Goal: Task Accomplishment & Management: Manage account settings

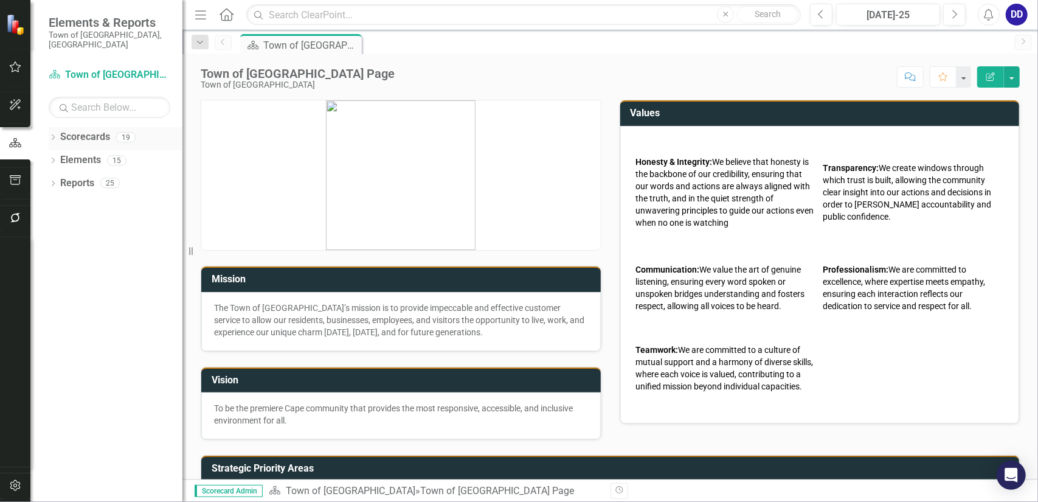
click at [78, 130] on link "Scorecards" at bounding box center [85, 137] width 50 height 14
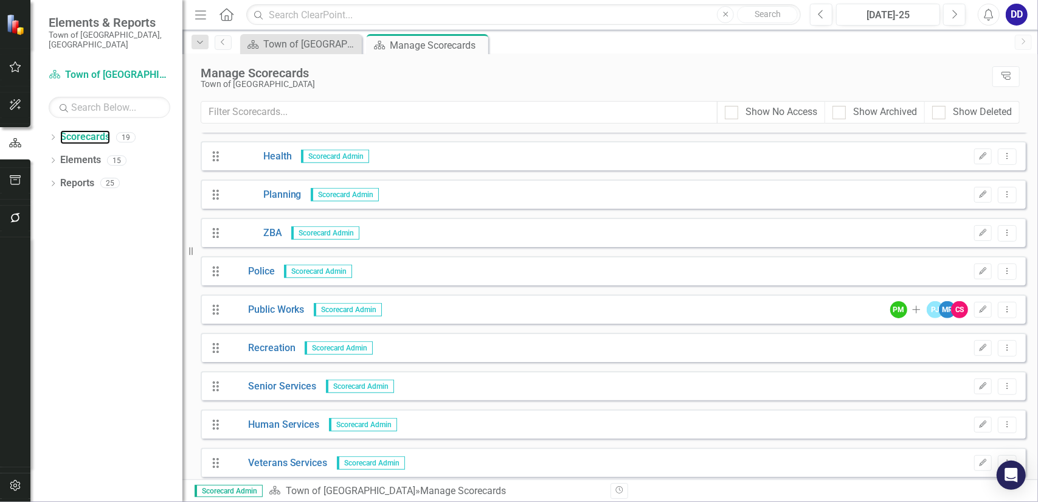
scroll to position [379, 0]
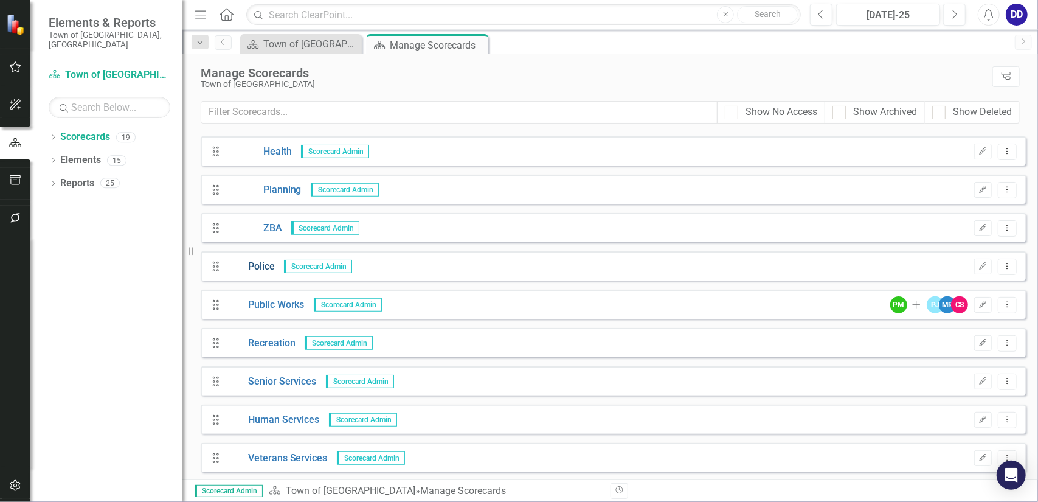
click at [243, 265] on link "Police" at bounding box center [251, 267] width 48 height 14
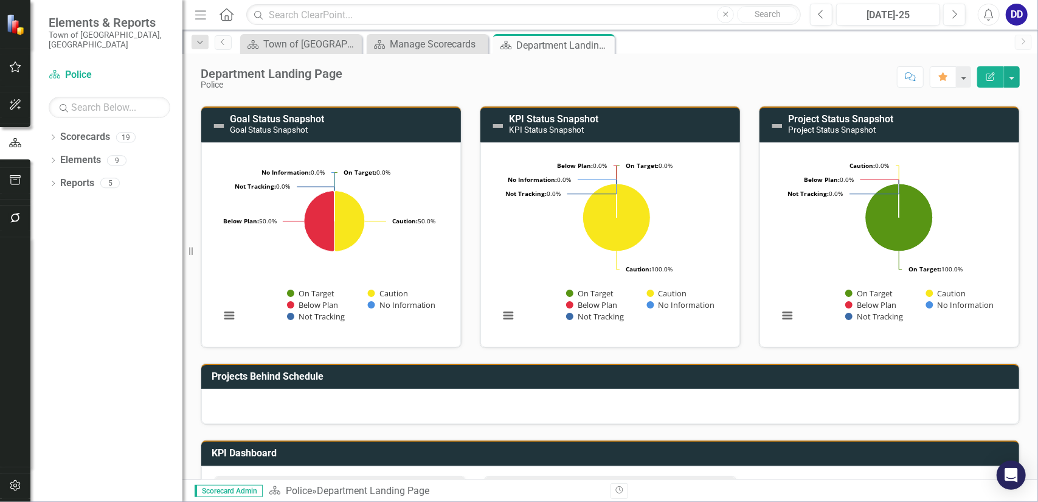
scroll to position [119, 0]
click at [993, 74] on icon "Edit Report" at bounding box center [990, 76] width 11 height 9
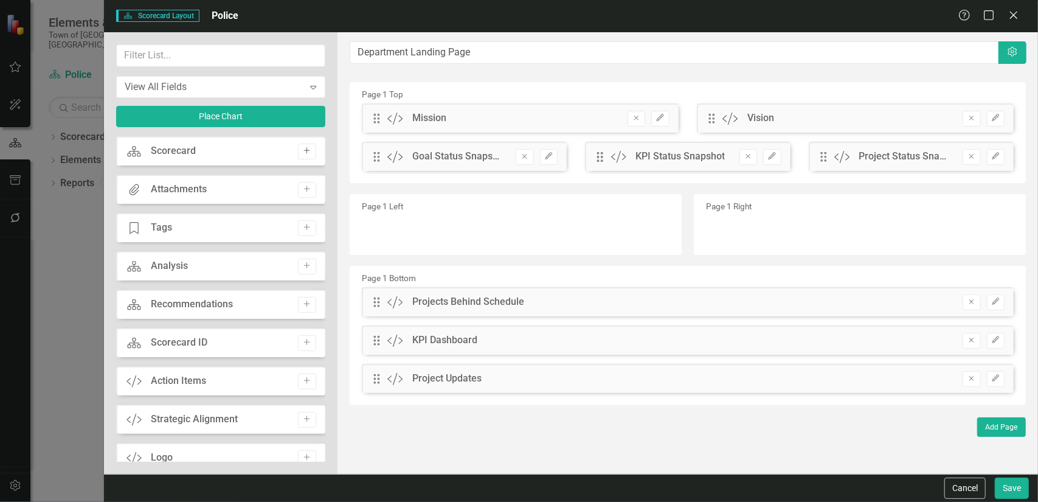
click at [304, 150] on icon "button" at bounding box center [307, 151] width 6 height 6
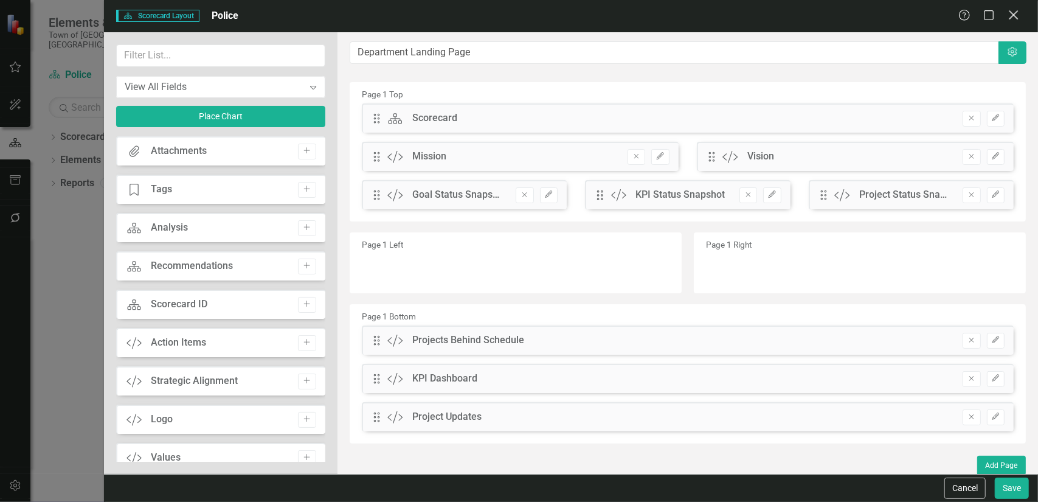
click at [1011, 15] on icon "Close" at bounding box center [1012, 15] width 15 height 12
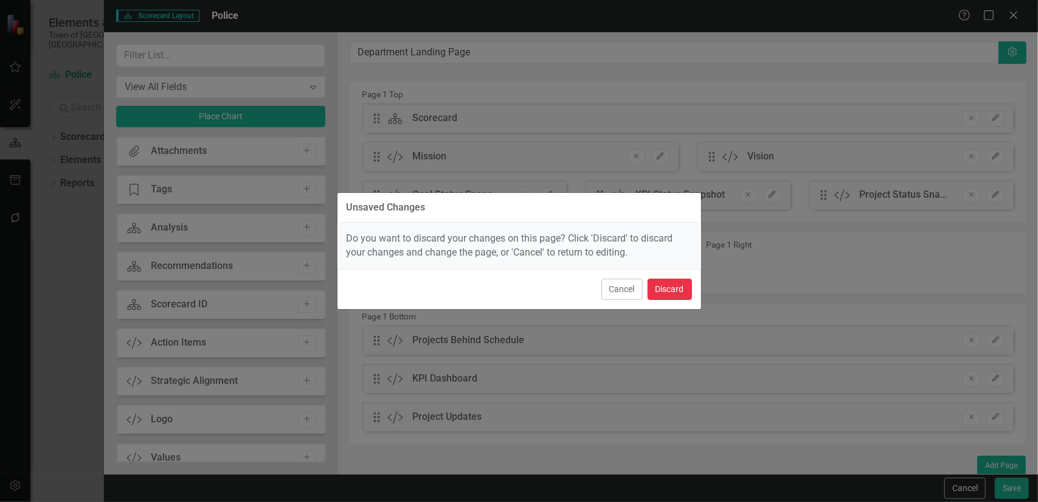
click at [667, 285] on button "Discard" at bounding box center [669, 288] width 44 height 21
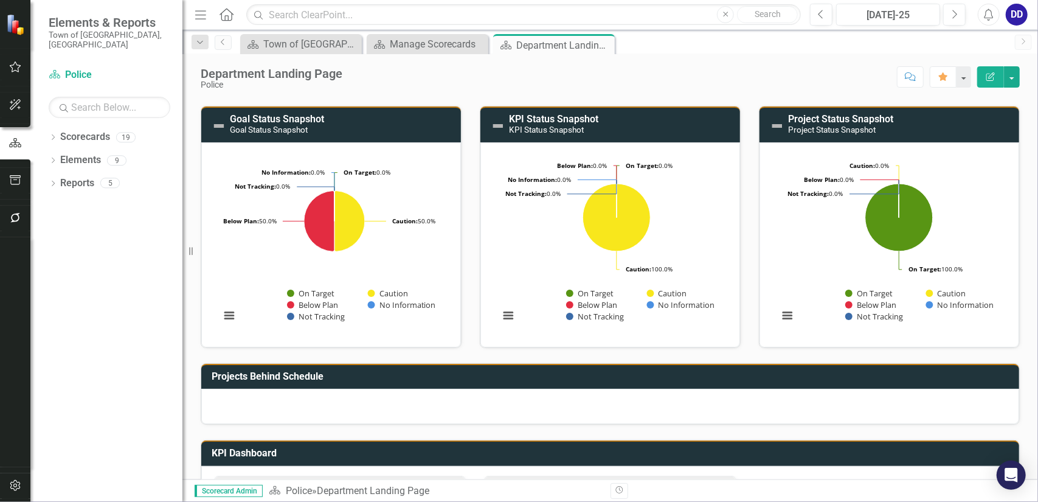
click at [774, 123] on img at bounding box center [777, 126] width 15 height 15
click at [882, 87] on div "Department Landing Page Police Score: N/A [DATE]-25 Completed Comment Favorite …" at bounding box center [609, 72] width 855 height 36
click at [1020, 76] on div "Department Landing Page Police Score: N/A [DATE]-25 Completed Comment Favorite …" at bounding box center [609, 72] width 855 height 36
click at [1013, 76] on button "button" at bounding box center [1012, 76] width 16 height 21
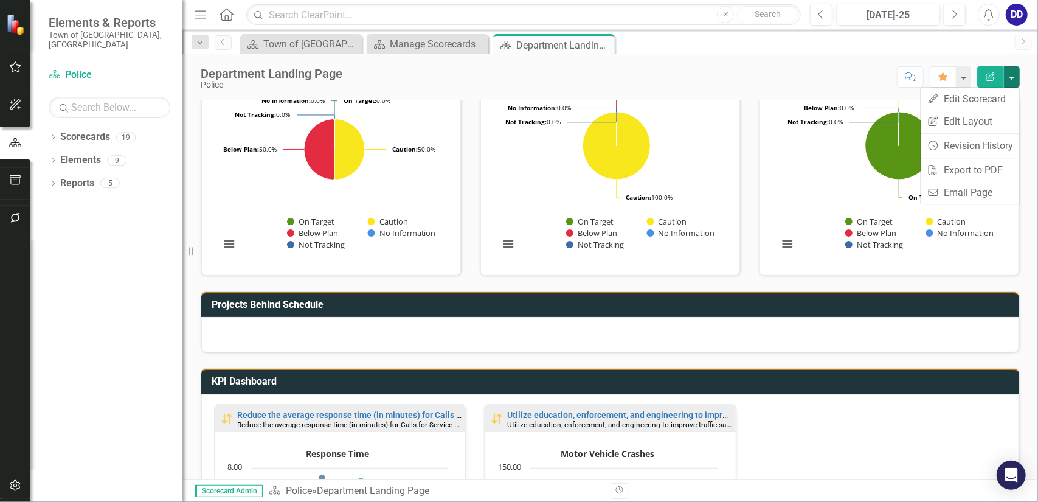
scroll to position [58, 0]
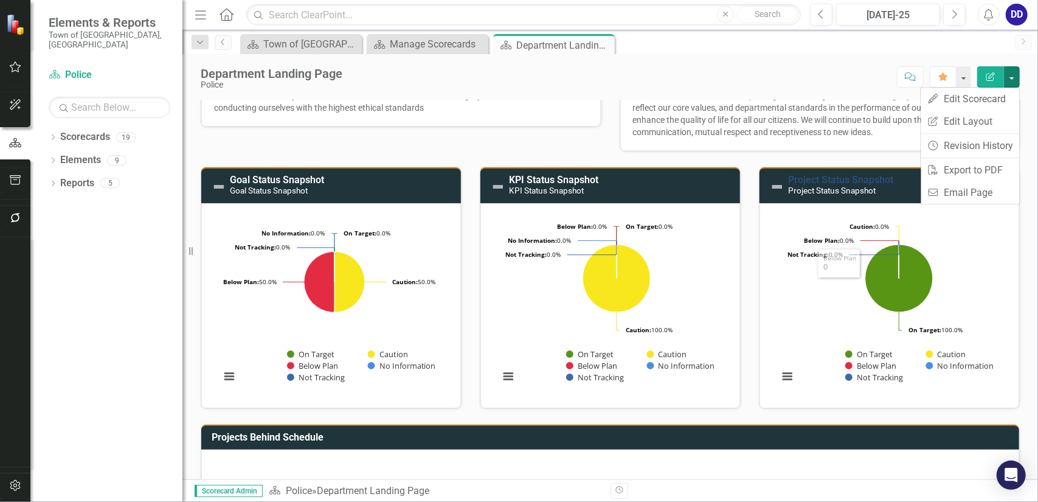
click at [826, 181] on link "Project Status Snapshot" at bounding box center [840, 180] width 105 height 12
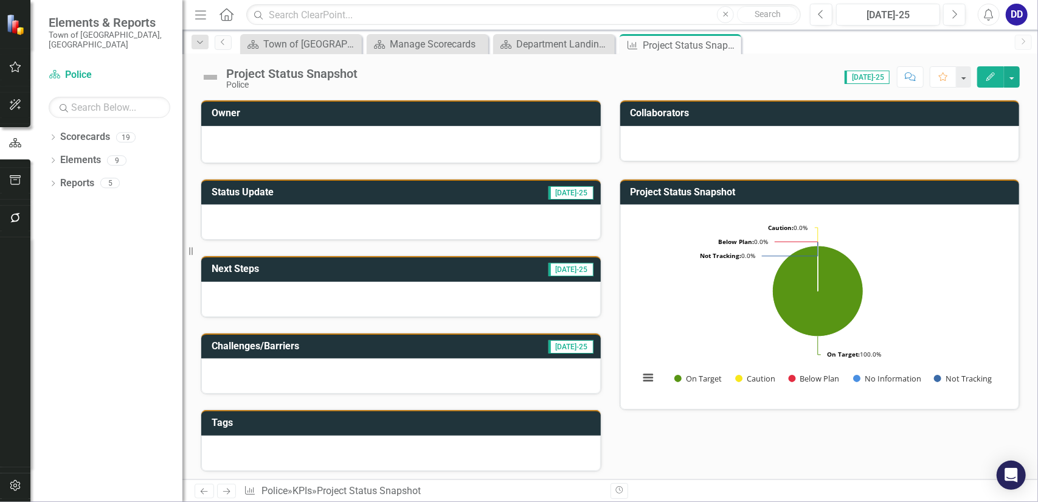
click at [454, 148] on div at bounding box center [401, 143] width 374 height 15
click at [991, 75] on icon "Edit" at bounding box center [990, 76] width 11 height 9
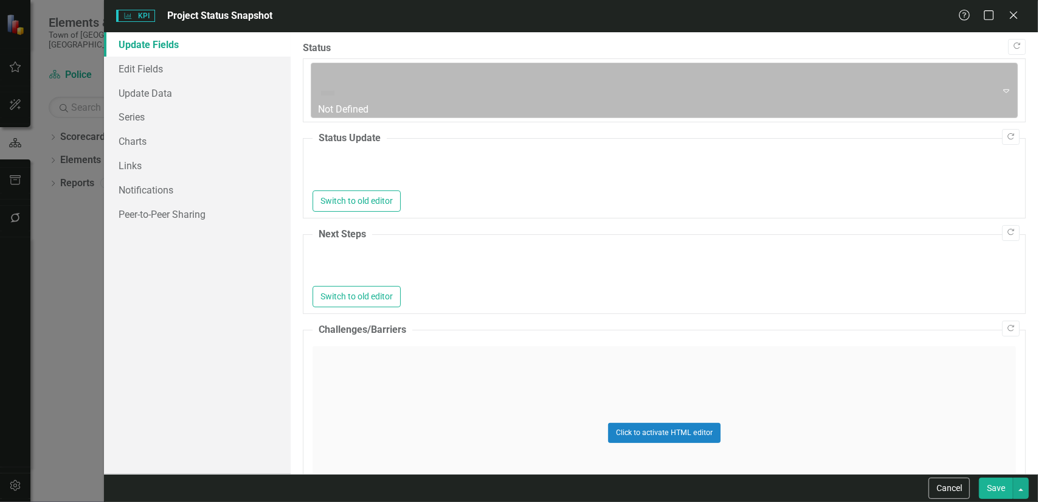
click at [353, 66] on div at bounding box center [654, 74] width 670 height 16
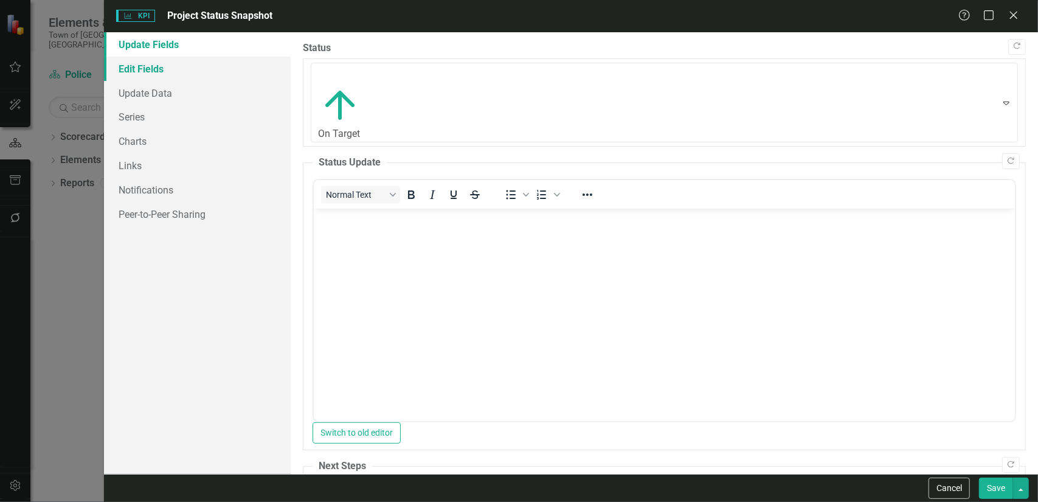
click at [142, 64] on link "Edit Fields" at bounding box center [197, 69] width 187 height 24
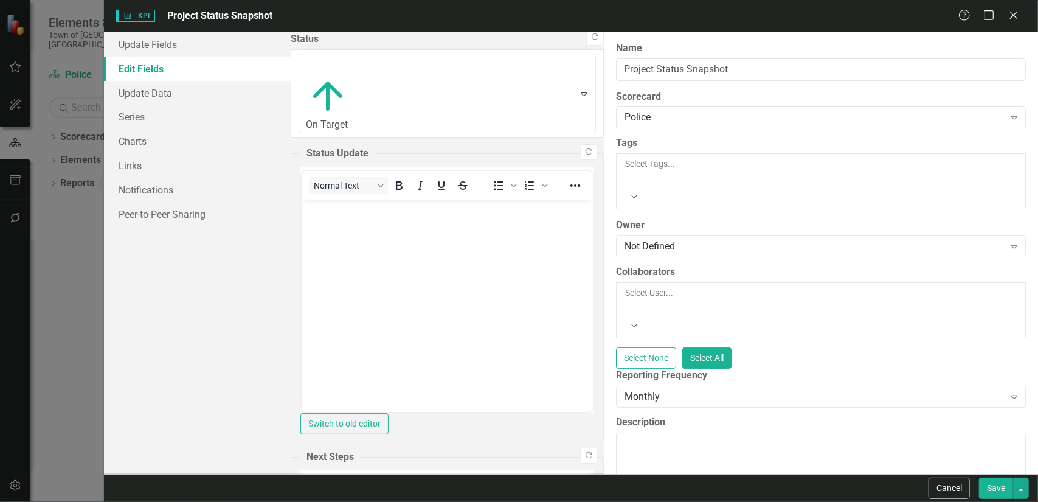
click at [1007, 10] on div "Help Maximize Close" at bounding box center [991, 16] width 67 height 14
click at [1012, 12] on icon "Close" at bounding box center [1012, 15] width 15 height 12
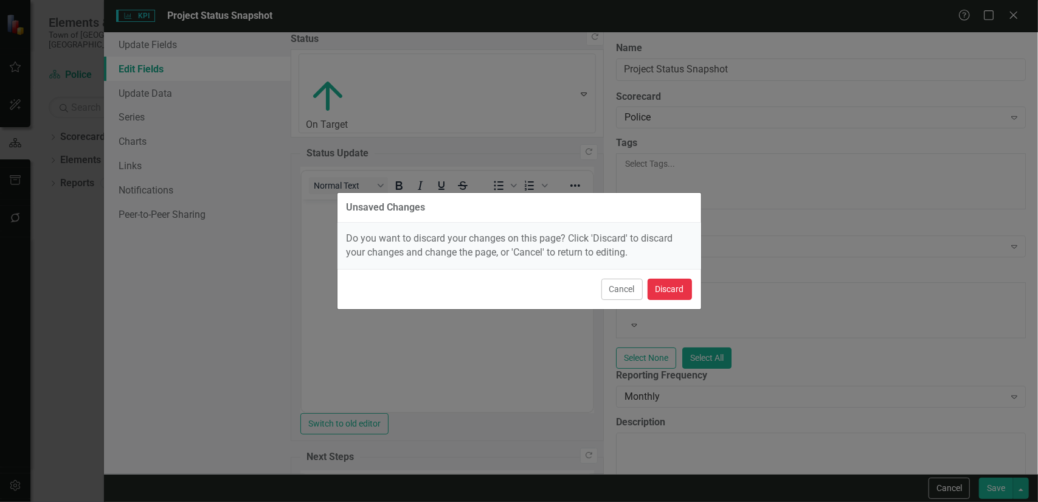
click at [667, 283] on button "Discard" at bounding box center [669, 288] width 44 height 21
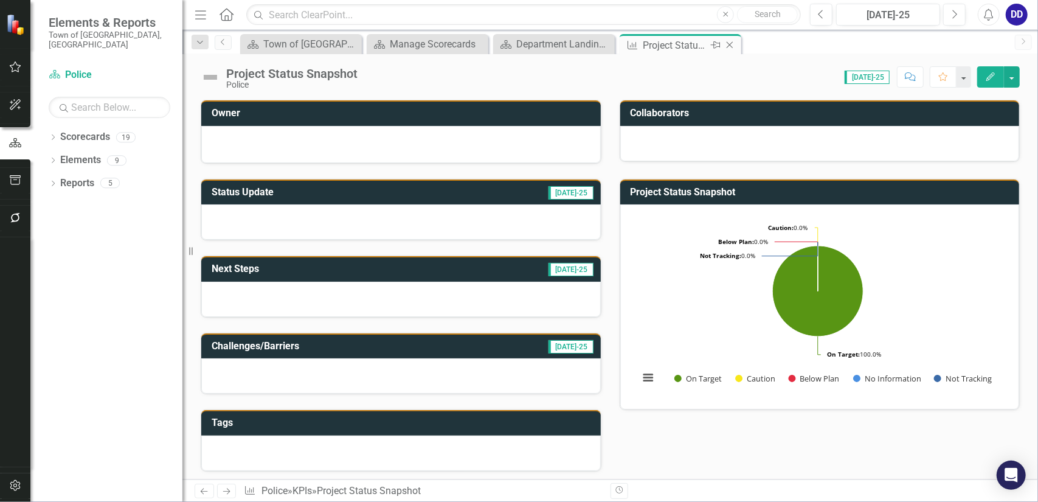
click at [734, 41] on icon "Close" at bounding box center [729, 45] width 12 height 10
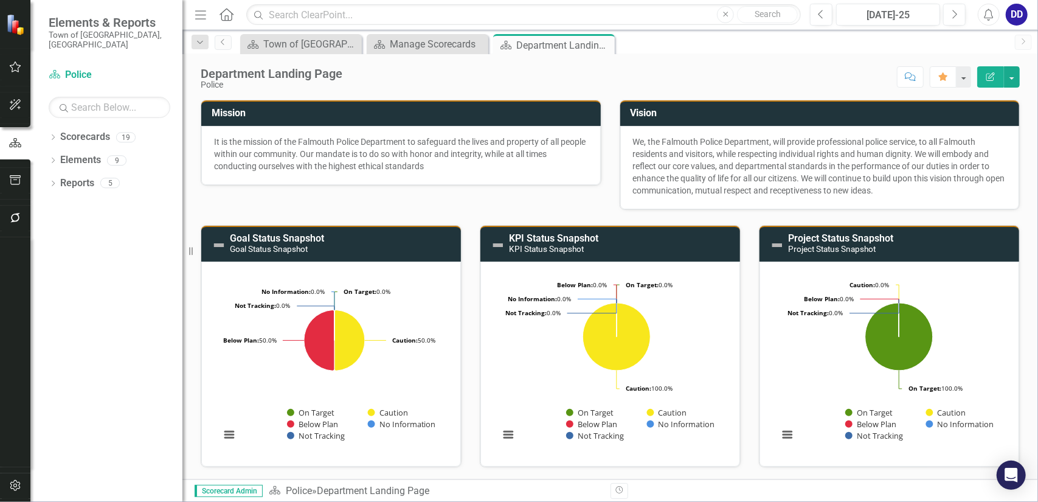
click at [993, 78] on icon "Edit Report" at bounding box center [990, 76] width 11 height 9
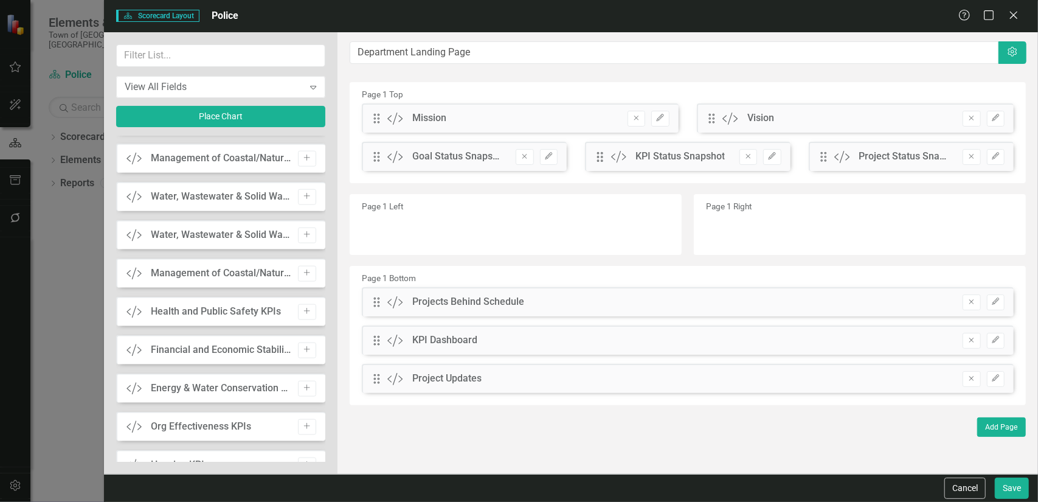
scroll to position [1091, 0]
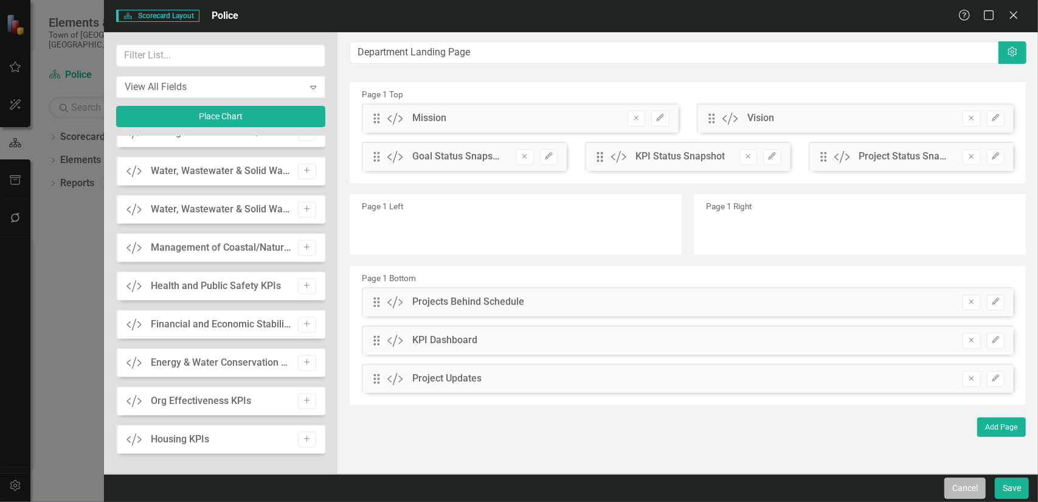
click at [968, 489] on button "Cancel" at bounding box center [964, 487] width 41 height 21
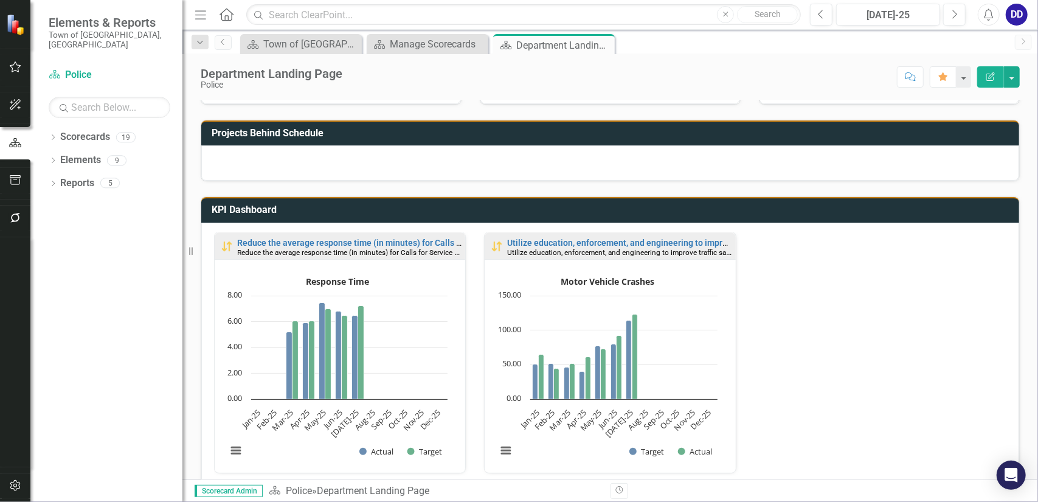
scroll to position [0, 0]
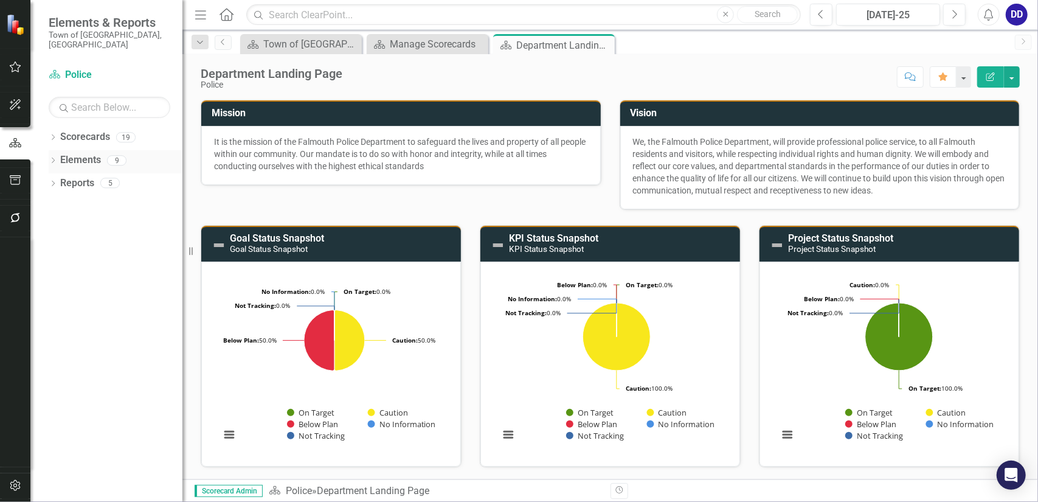
click at [78, 153] on link "Elements" at bounding box center [80, 160] width 41 height 14
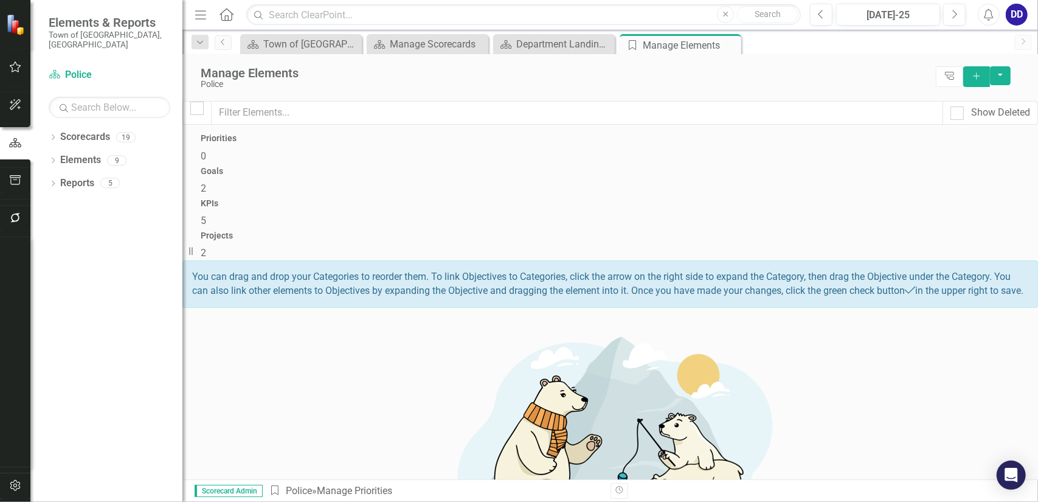
drag, startPoint x: 729, startPoint y: 43, endPoint x: 625, endPoint y: 44, distance: 104.0
click at [0, 0] on icon "Close" at bounding box center [0, 0] width 0 height 0
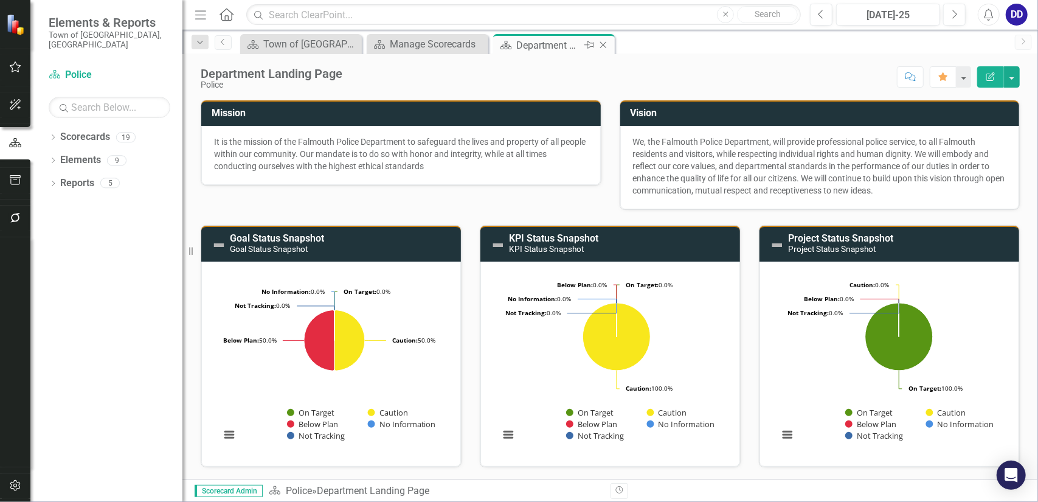
click at [601, 44] on icon "Close" at bounding box center [603, 45] width 12 height 10
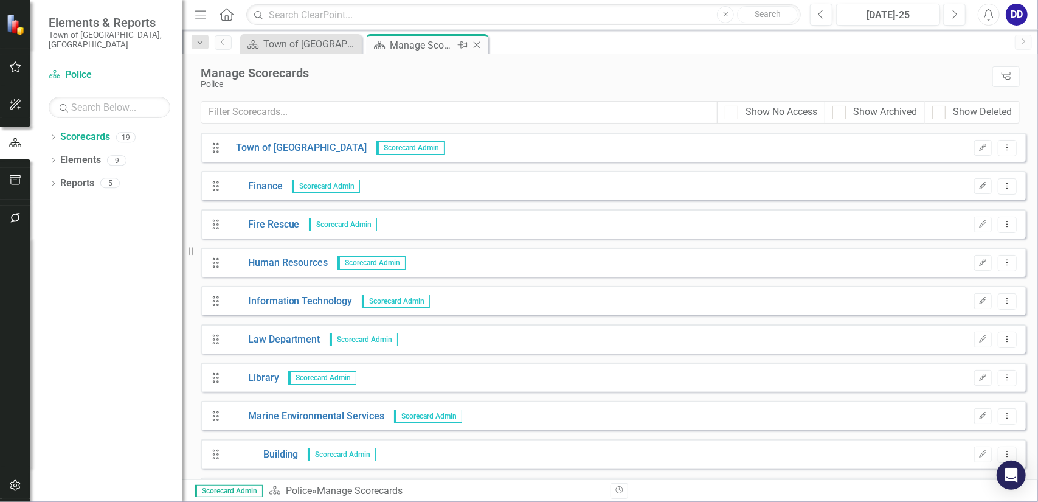
click at [478, 43] on icon "Close" at bounding box center [477, 45] width 12 height 10
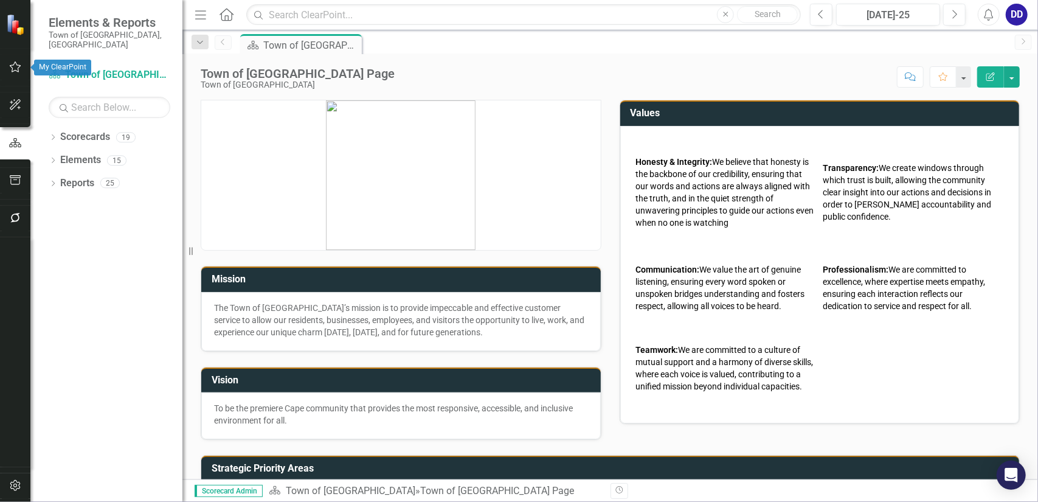
click at [16, 62] on icon "button" at bounding box center [16, 66] width 12 height 11
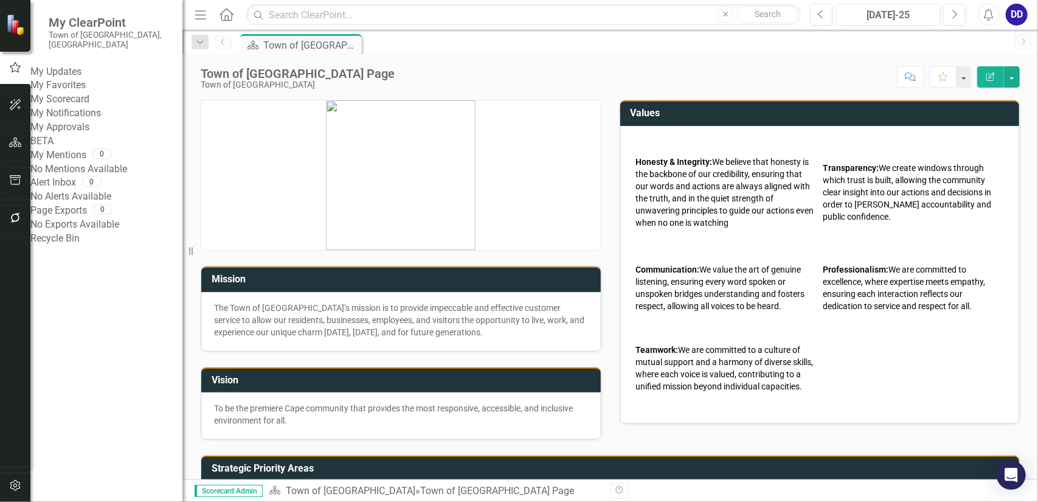
click at [83, 86] on link "My Favorites" at bounding box center [106, 85] width 152 height 14
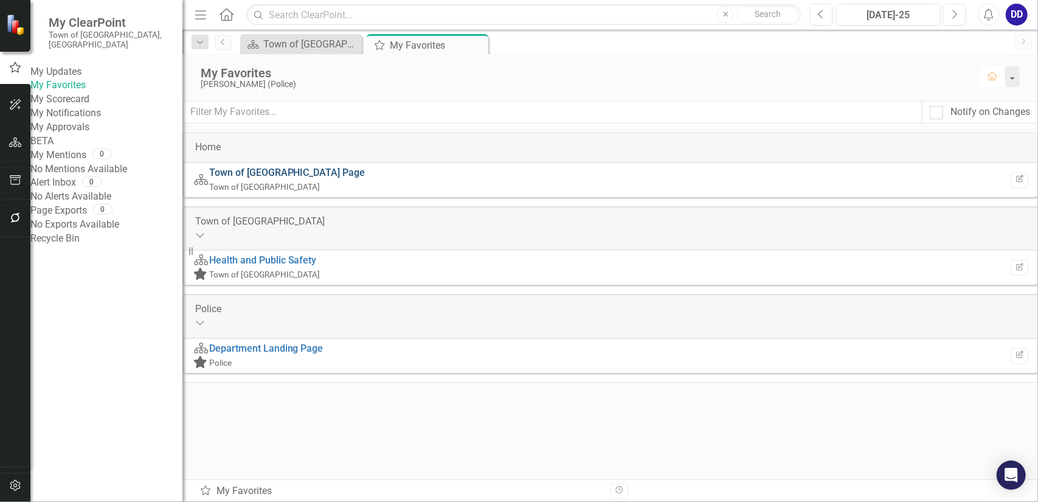
click at [308, 173] on link "Town of [GEOGRAPHIC_DATA] Page" at bounding box center [287, 173] width 156 height 12
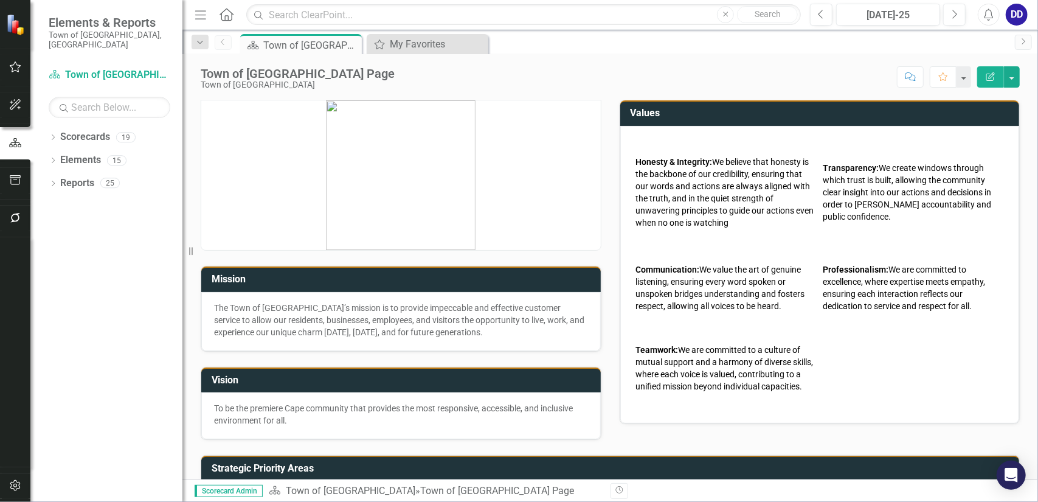
scroll to position [100, 0]
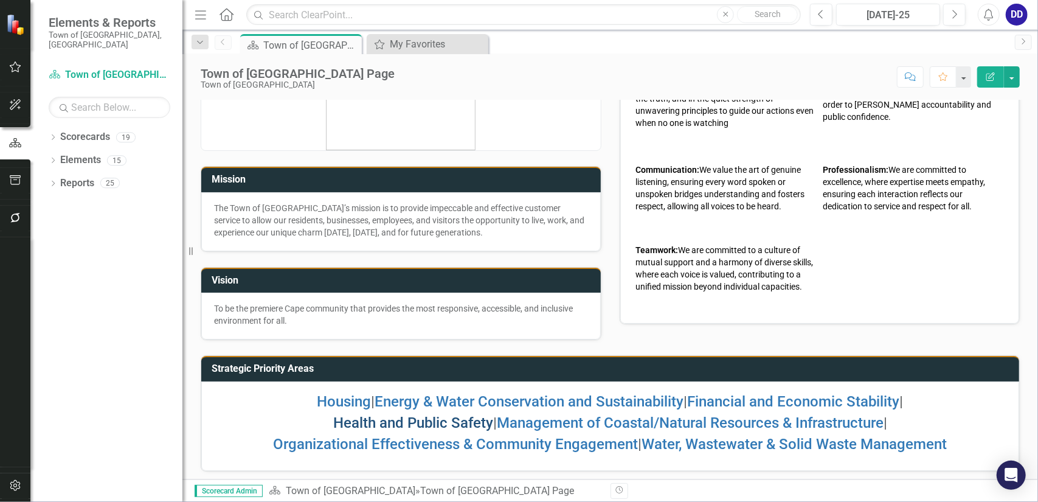
click at [432, 422] on link "Health and Public Safety" at bounding box center [413, 422] width 160 height 17
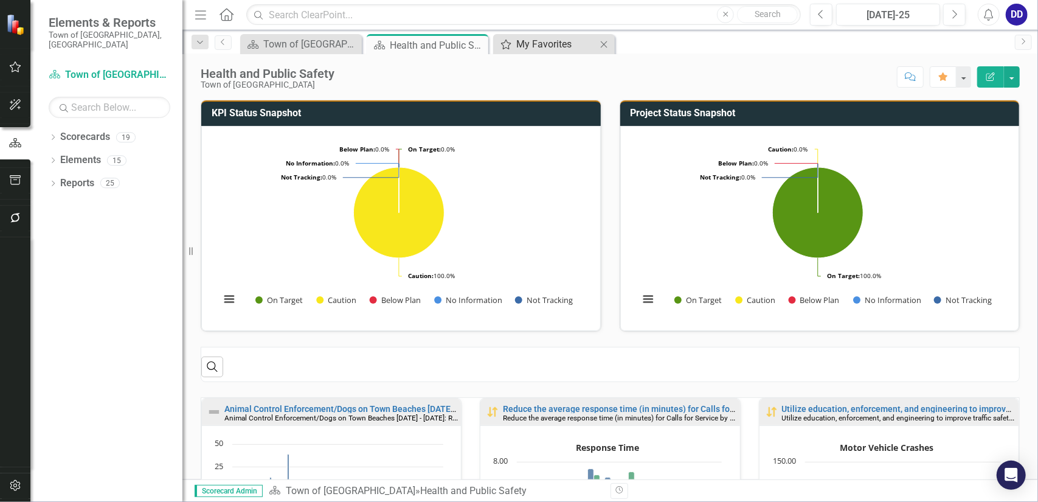
click at [551, 44] on div "My Favorites" at bounding box center [556, 43] width 80 height 15
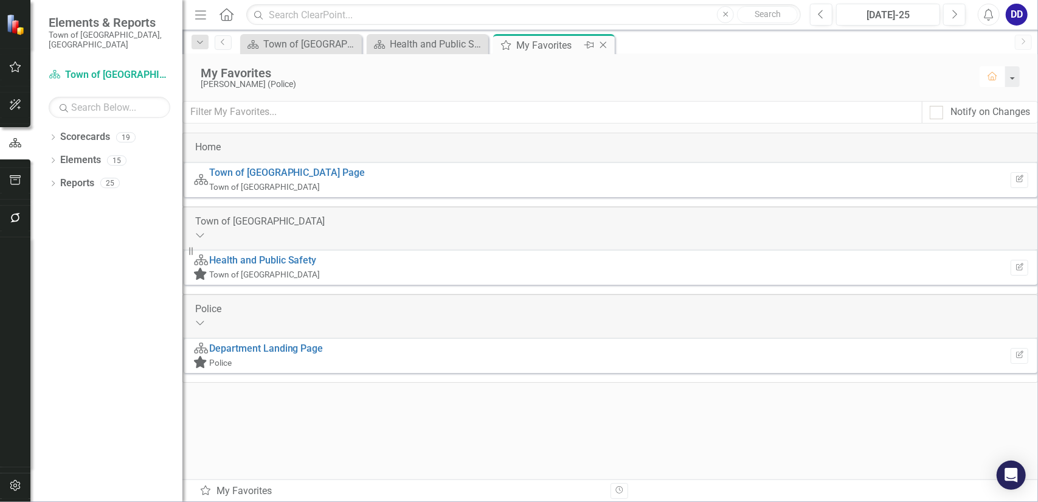
click at [603, 44] on icon at bounding box center [603, 45] width 7 height 7
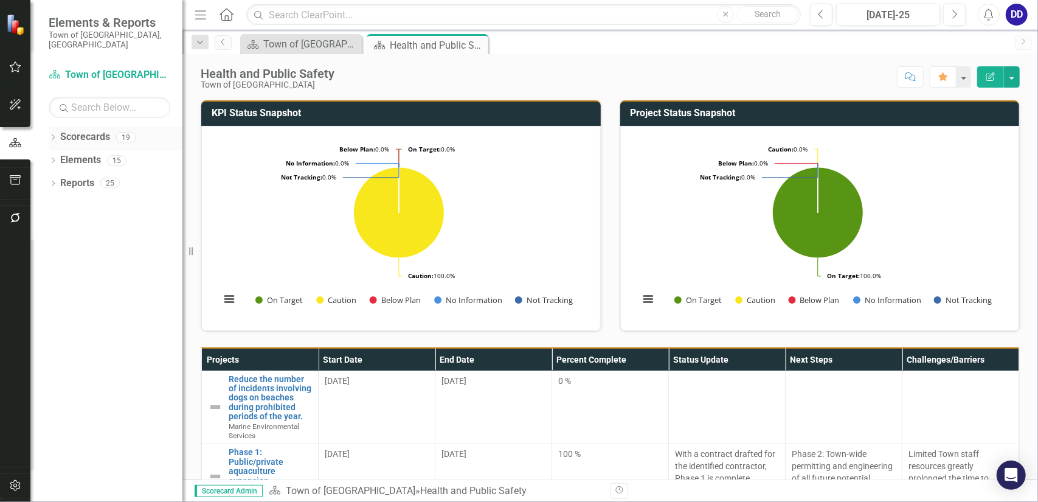
click at [83, 130] on link "Scorecards" at bounding box center [85, 137] width 50 height 14
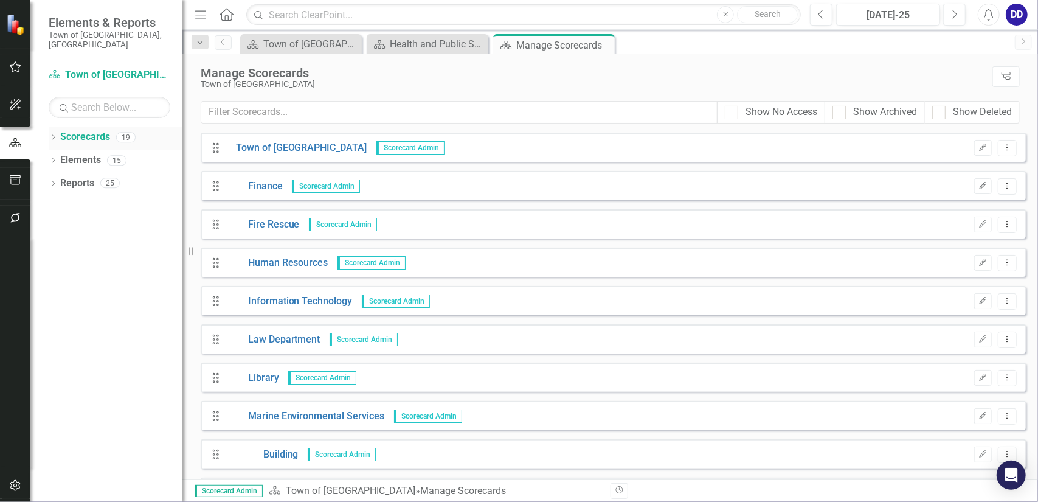
click at [54, 135] on icon "Dropdown" at bounding box center [53, 138] width 9 height 7
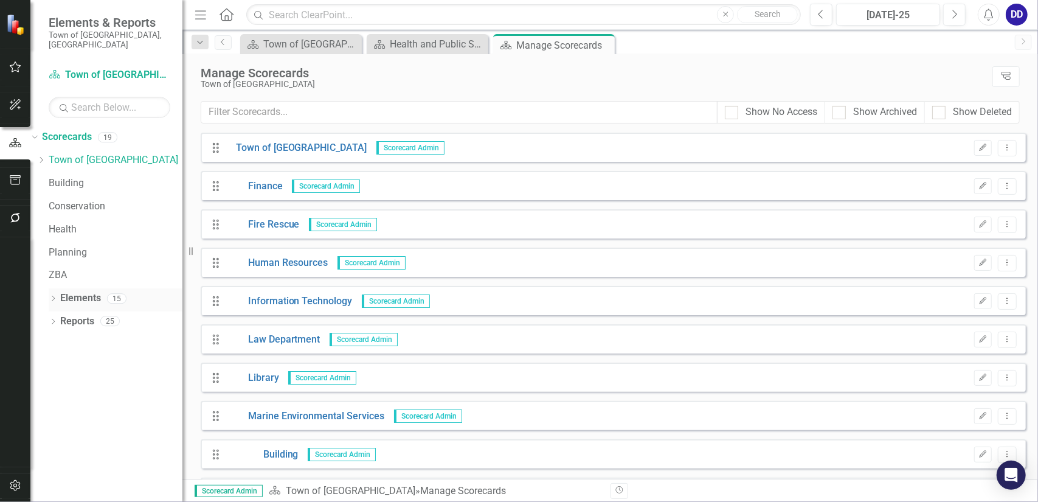
click at [51, 296] on icon "Dropdown" at bounding box center [53, 299] width 9 height 7
click at [43, 342] on icon at bounding box center [41, 344] width 3 height 5
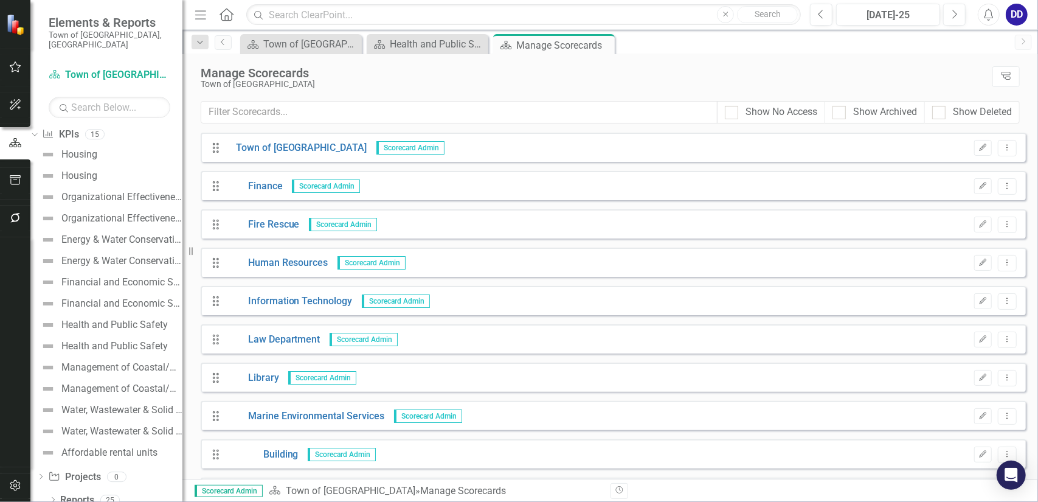
scroll to position [210, 0]
click at [119, 319] on div "Health and Public Safety" at bounding box center [114, 324] width 106 height 11
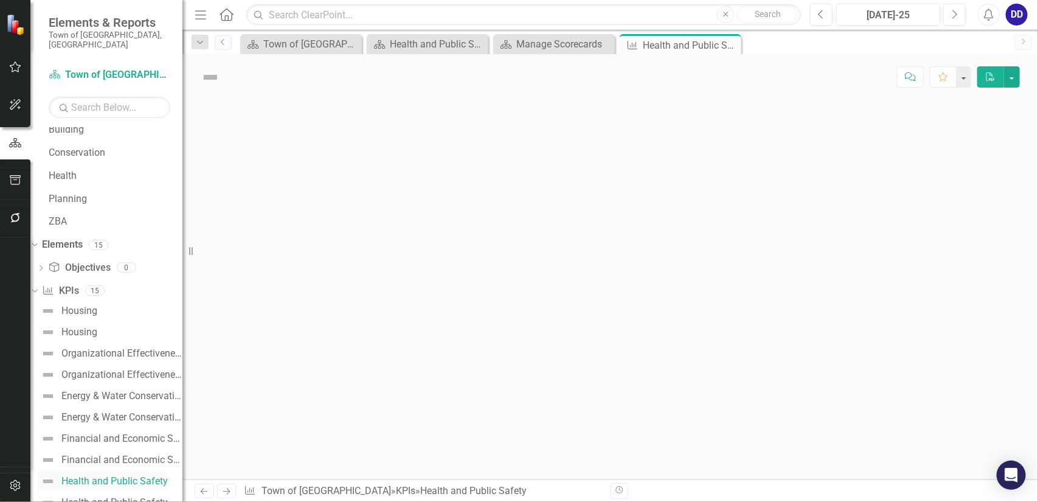
scroll to position [32, 0]
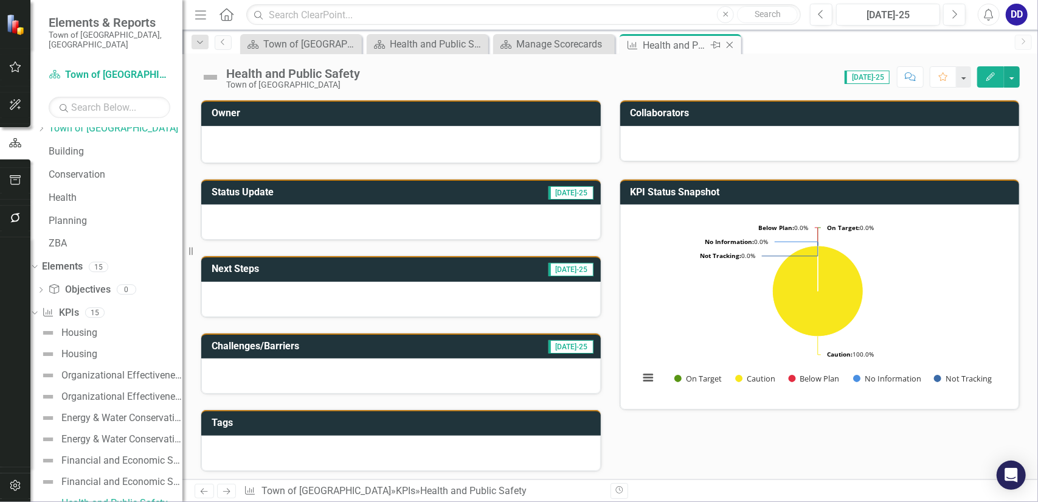
click at [733, 43] on icon "Close" at bounding box center [729, 45] width 12 height 10
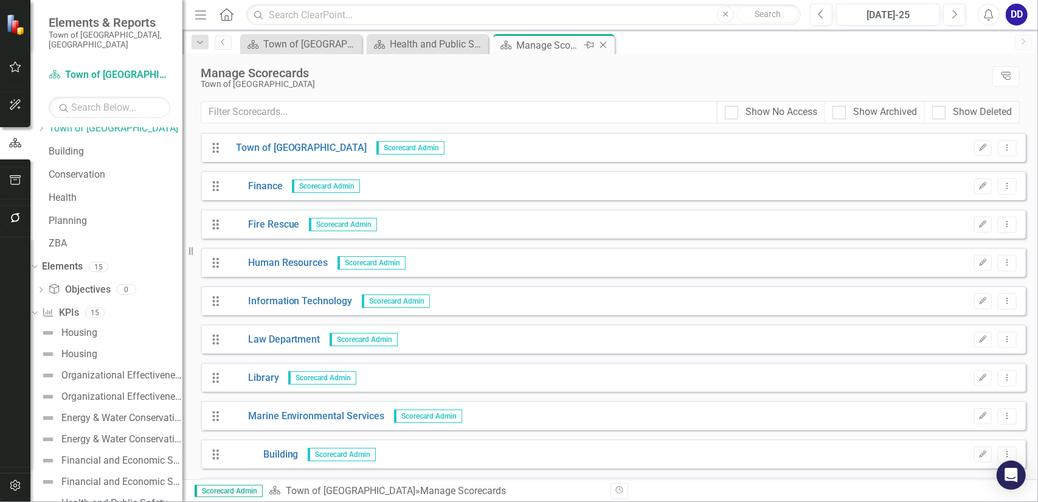
click at [601, 42] on icon "Close" at bounding box center [603, 45] width 12 height 10
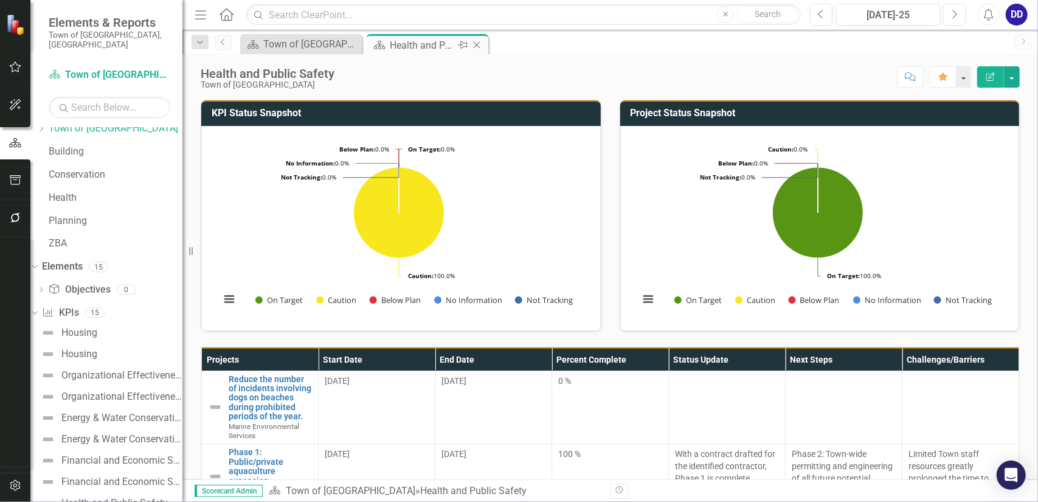
click at [479, 45] on icon "Close" at bounding box center [477, 45] width 12 height 10
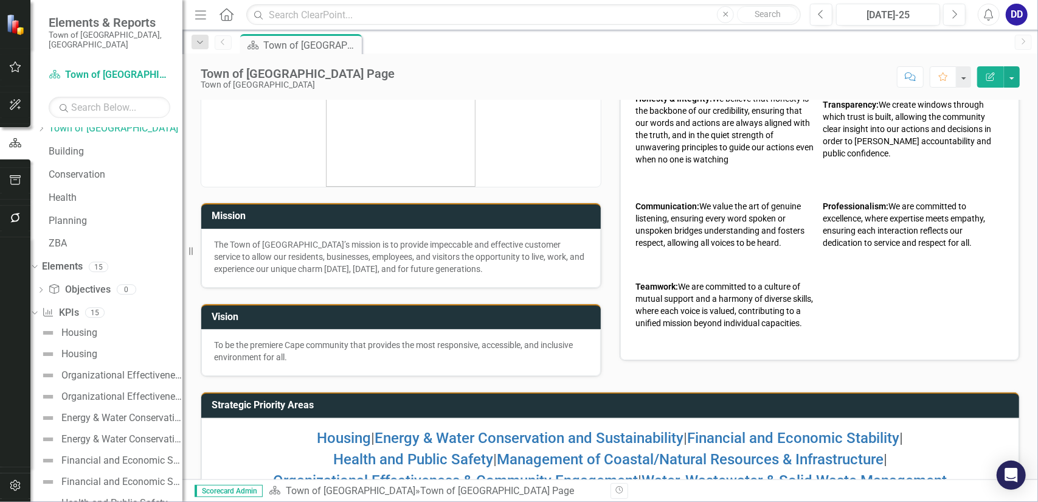
scroll to position [100, 0]
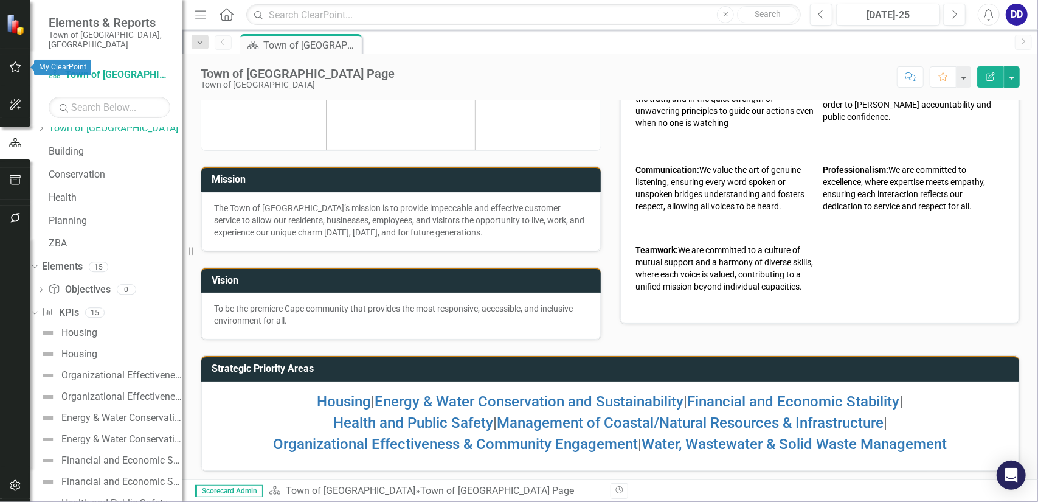
click at [15, 63] on icon "button" at bounding box center [15, 67] width 13 height 10
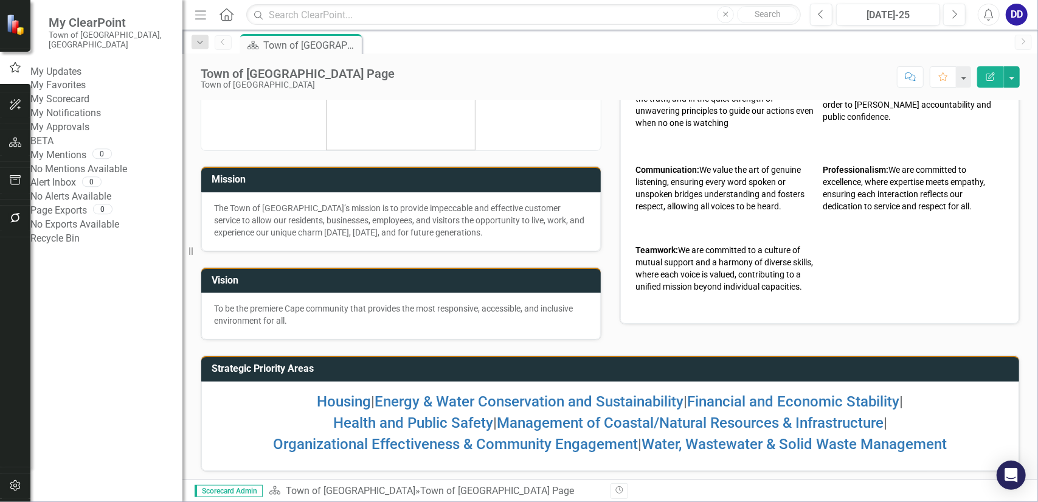
click at [88, 106] on link "My Scorecard" at bounding box center [106, 99] width 152 height 14
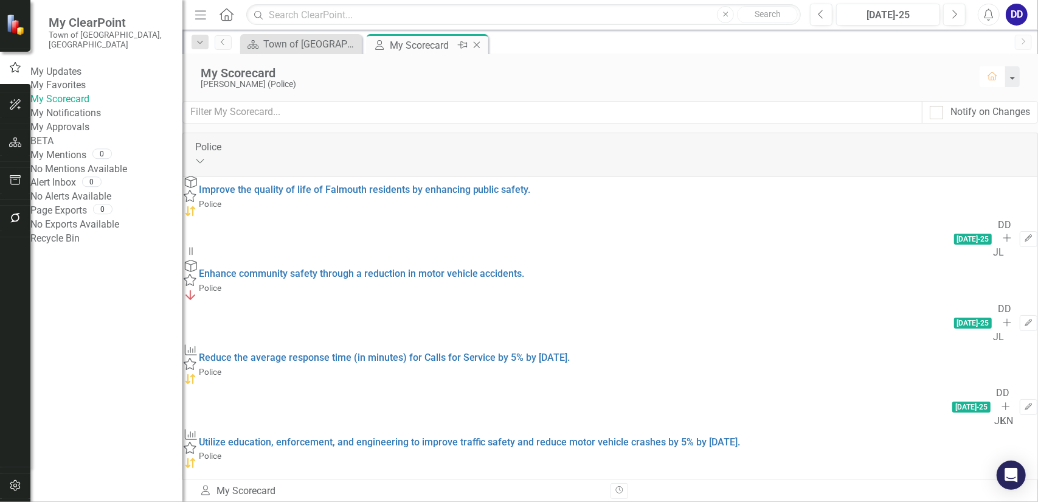
click at [478, 46] on icon at bounding box center [477, 45] width 7 height 7
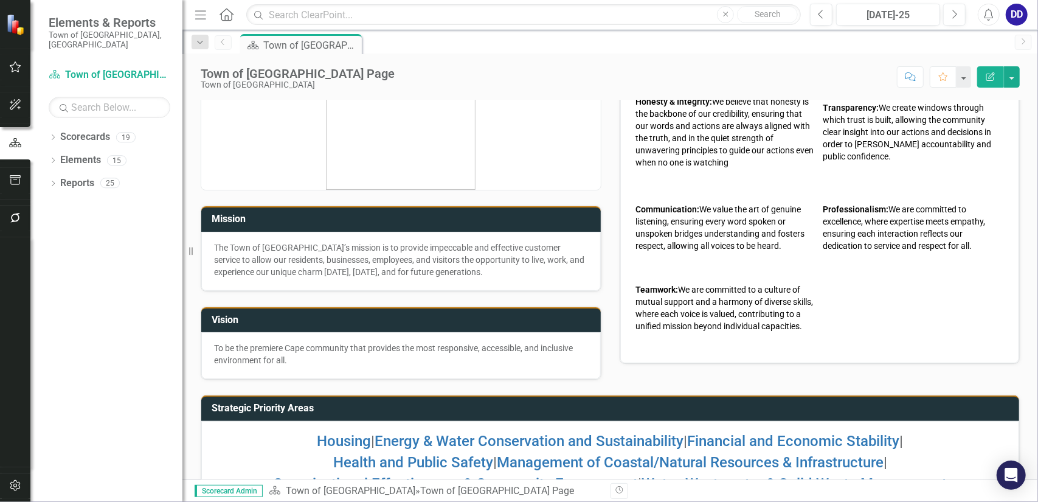
scroll to position [100, 0]
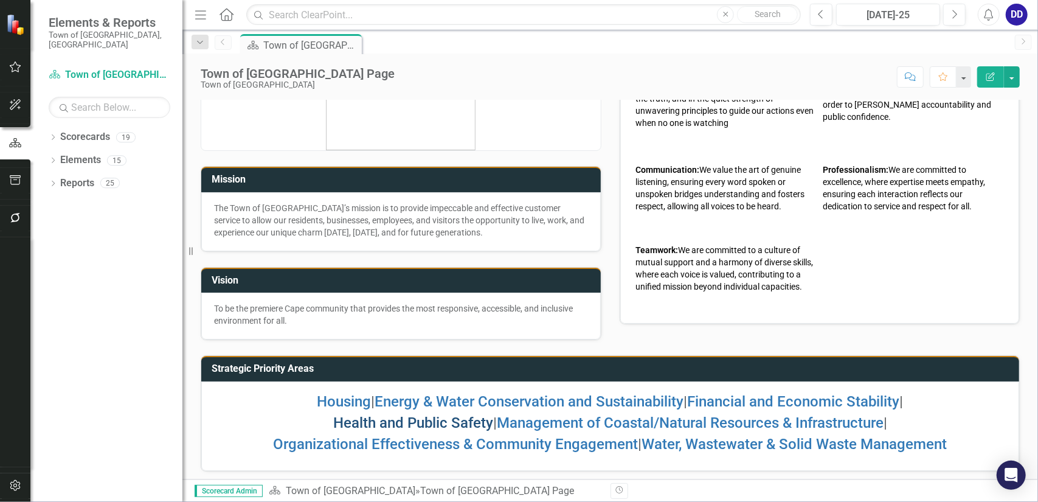
click at [420, 418] on link "Health and Public Safety" at bounding box center [413, 422] width 160 height 17
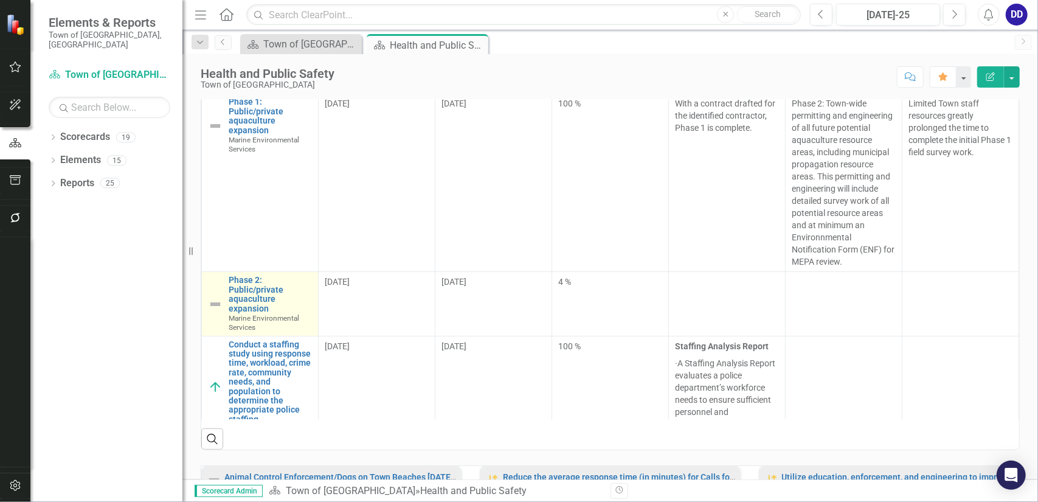
scroll to position [94, 0]
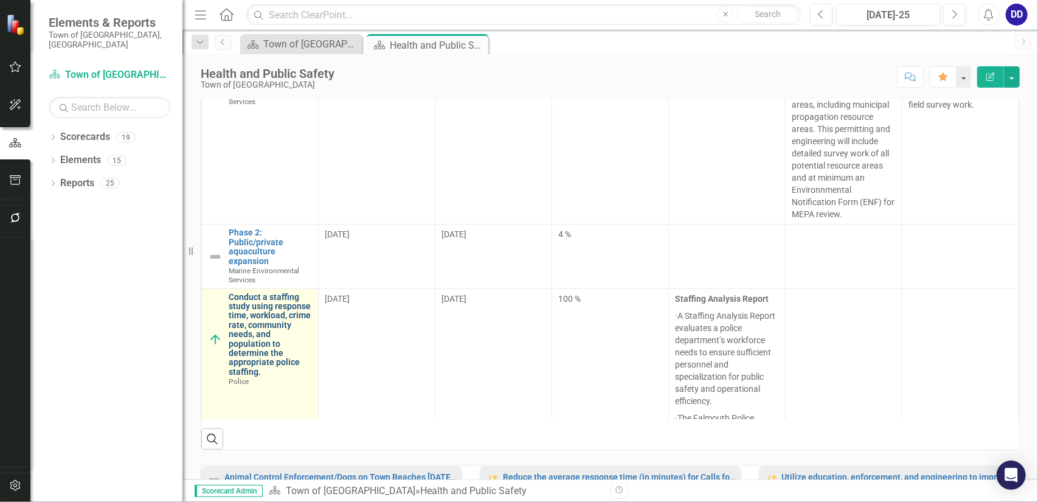
click at [265, 292] on link "Conduct a staffing study using response time, workload, crime rate, community n…" at bounding box center [270, 334] width 83 height 85
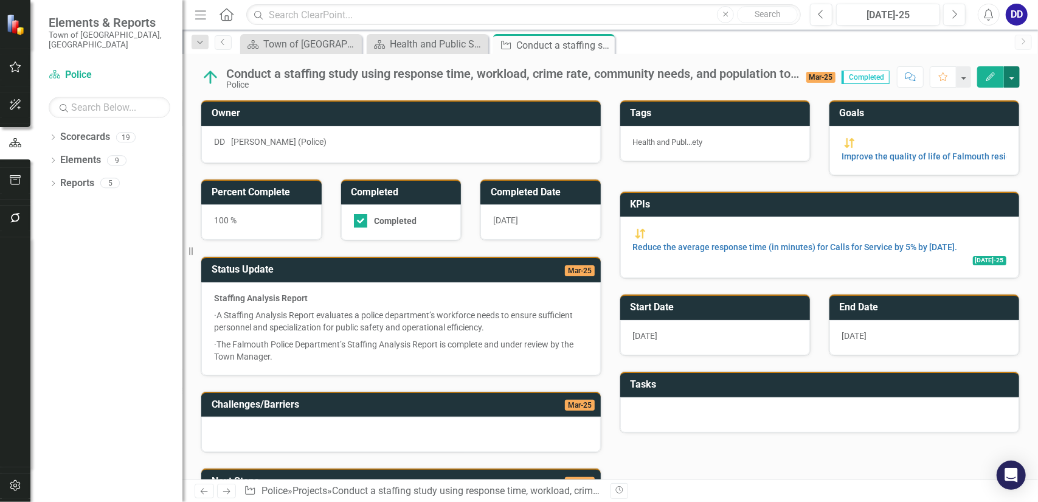
click at [1010, 80] on button "button" at bounding box center [1012, 76] width 16 height 21
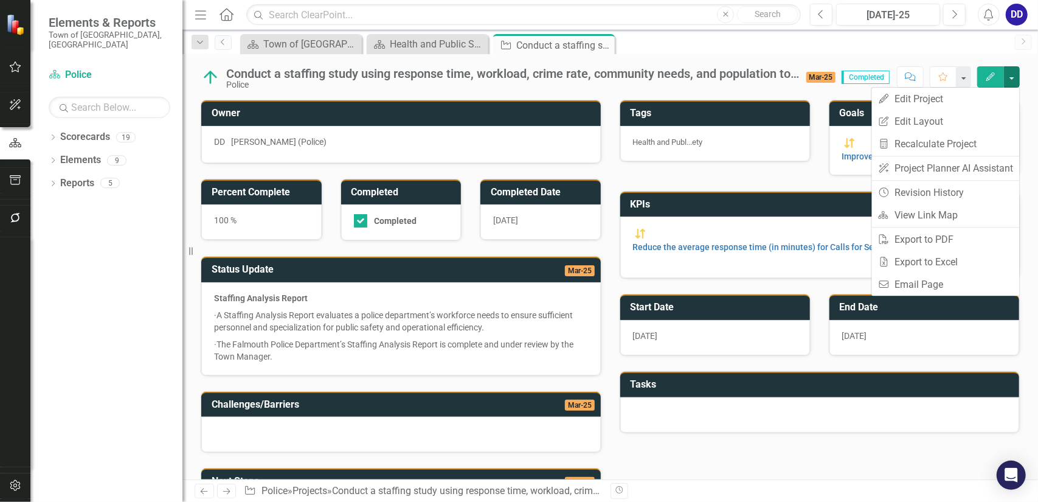
click at [798, 44] on div "Scorecard Town of [GEOGRAPHIC_DATA] Page Close Scorecard Health and Public Safe…" at bounding box center [623, 43] width 771 height 19
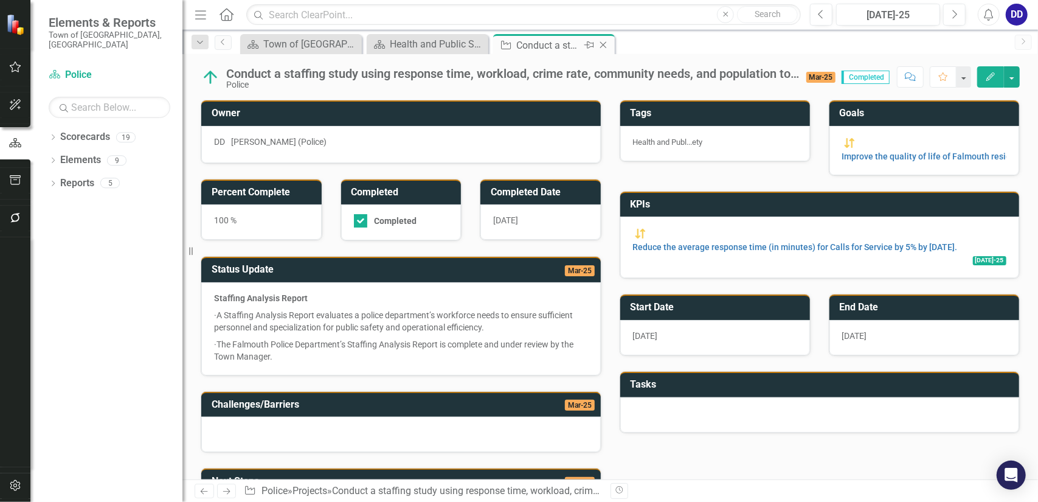
click at [602, 45] on icon at bounding box center [603, 45] width 7 height 7
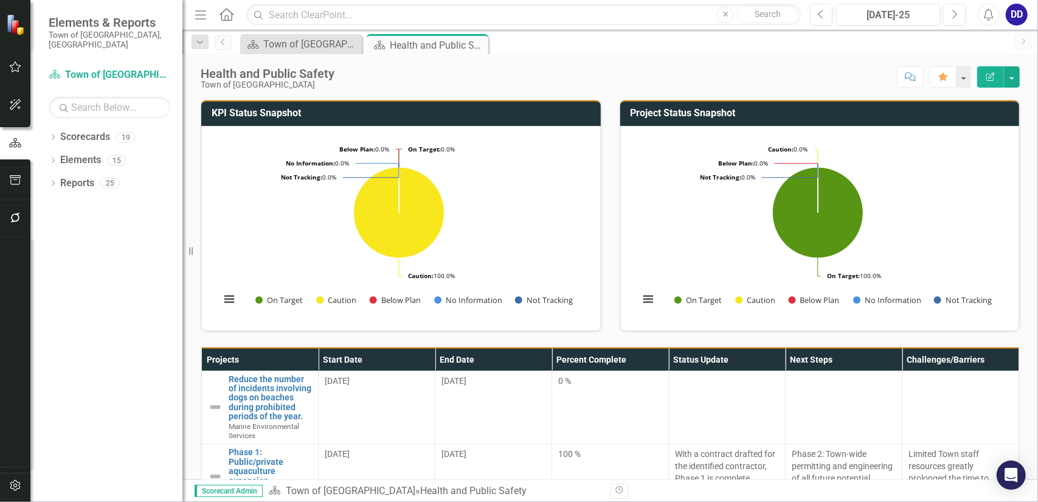
drag, startPoint x: 473, startPoint y: 43, endPoint x: 344, endPoint y: 98, distance: 140.5
click at [0, 0] on icon "Close" at bounding box center [0, 0] width 0 height 0
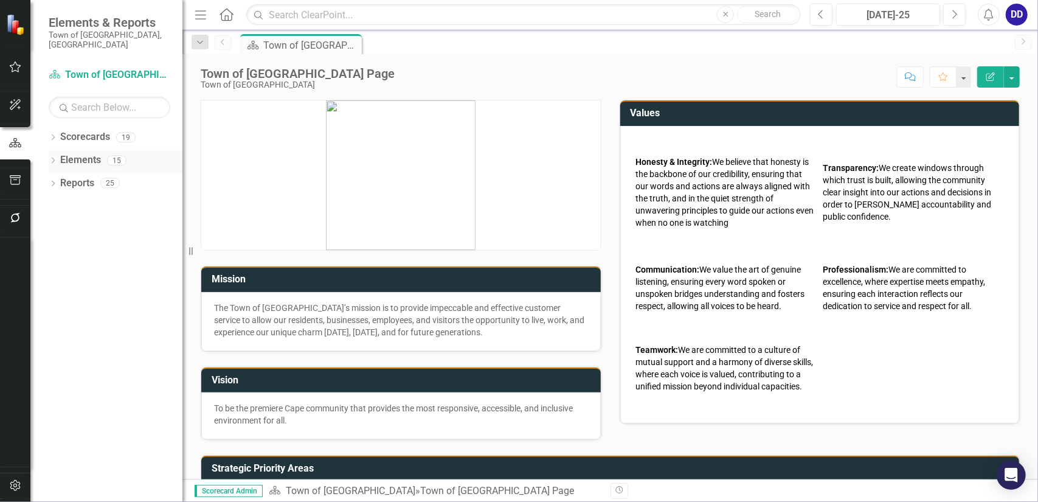
click at [53, 158] on icon "Dropdown" at bounding box center [53, 161] width 9 height 7
click at [45, 204] on icon "Dropdown" at bounding box center [40, 207] width 9 height 7
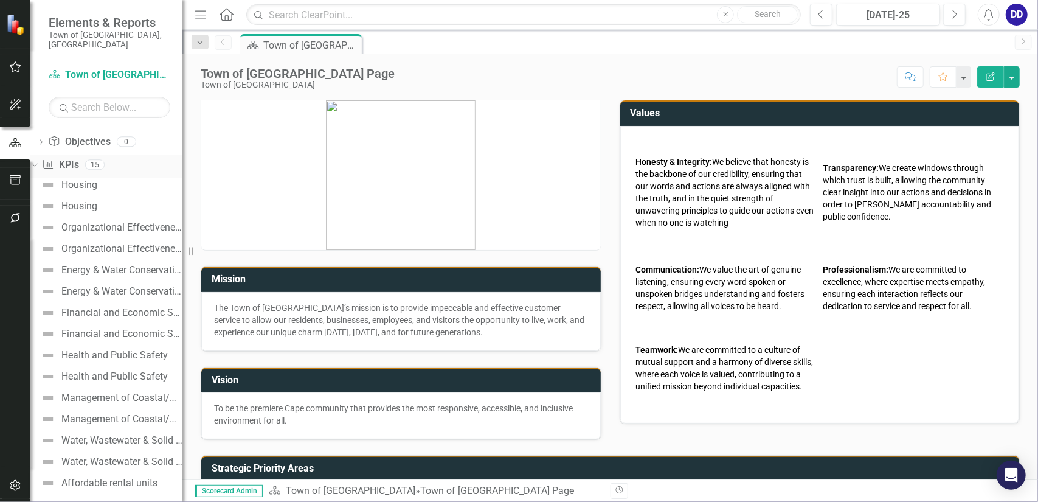
scroll to position [72, 0]
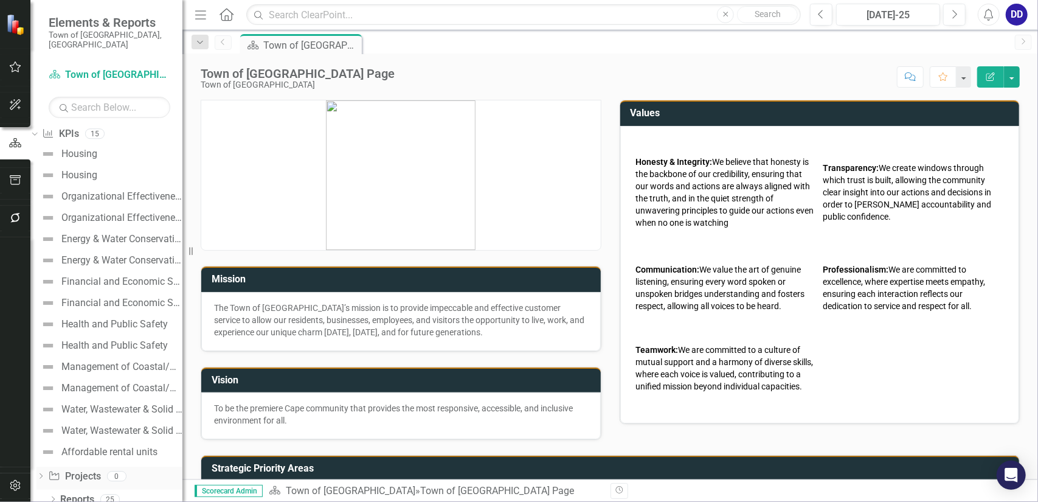
click at [45, 472] on div "Dropdown" at bounding box center [40, 477] width 9 height 10
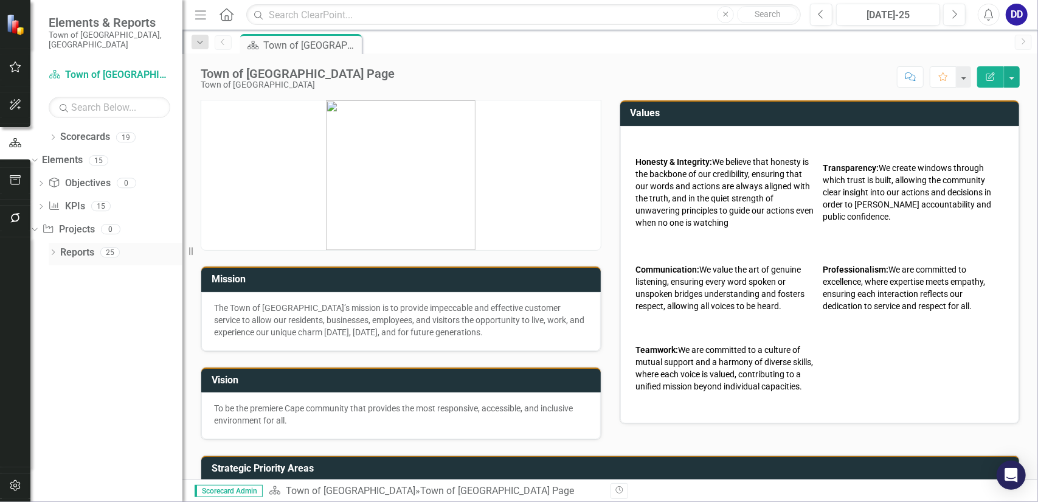
click at [56, 250] on icon "Dropdown" at bounding box center [53, 253] width 9 height 7
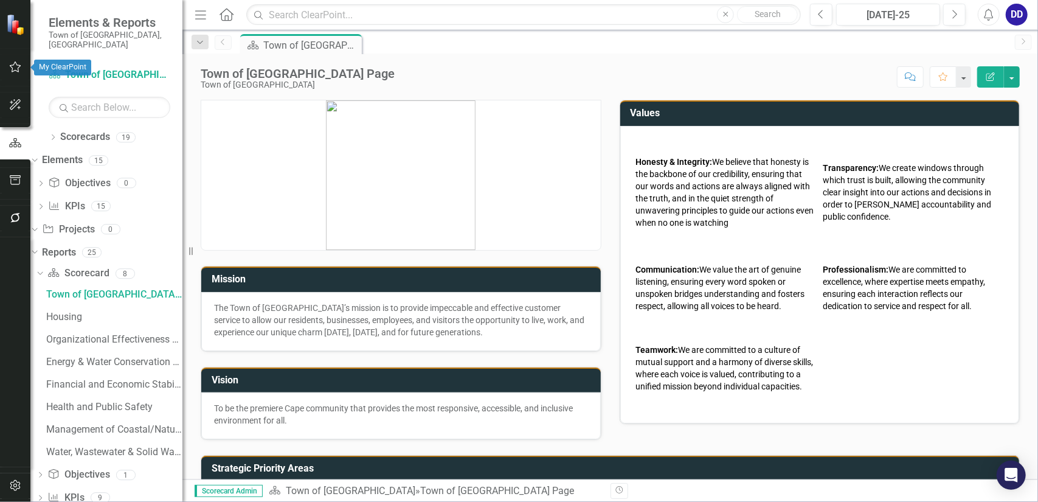
click at [17, 64] on icon "button" at bounding box center [15, 67] width 13 height 10
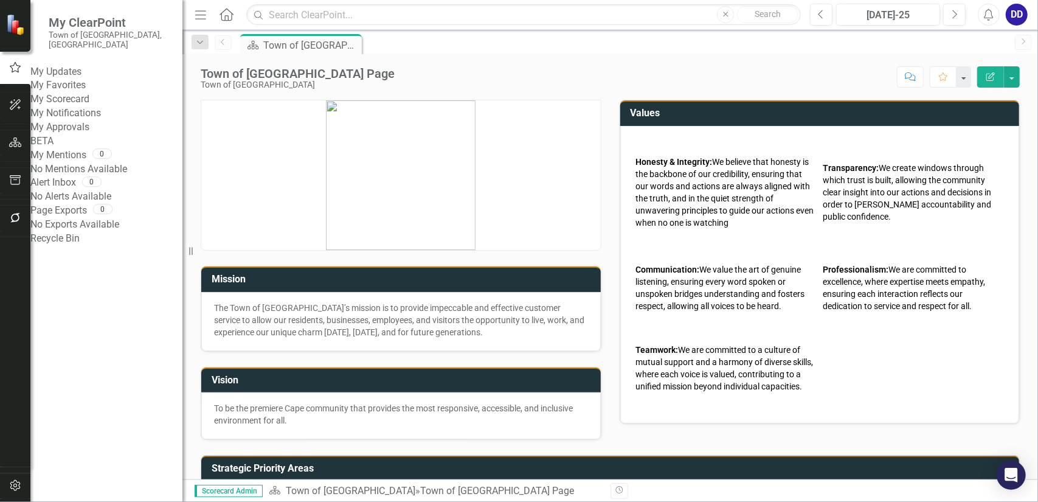
click at [113, 83] on link "My Favorites" at bounding box center [106, 85] width 152 height 14
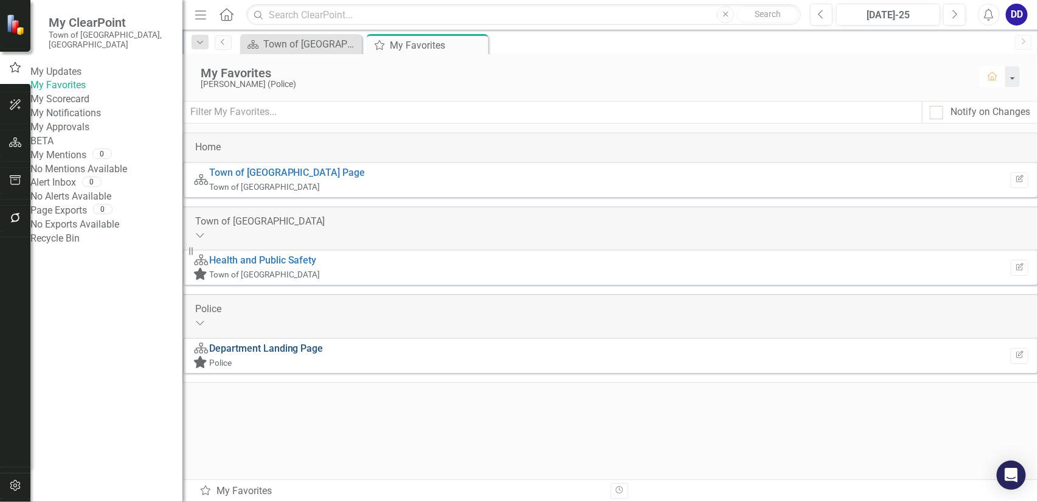
click at [323, 352] on link "Department Landing Page" at bounding box center [266, 348] width 114 height 12
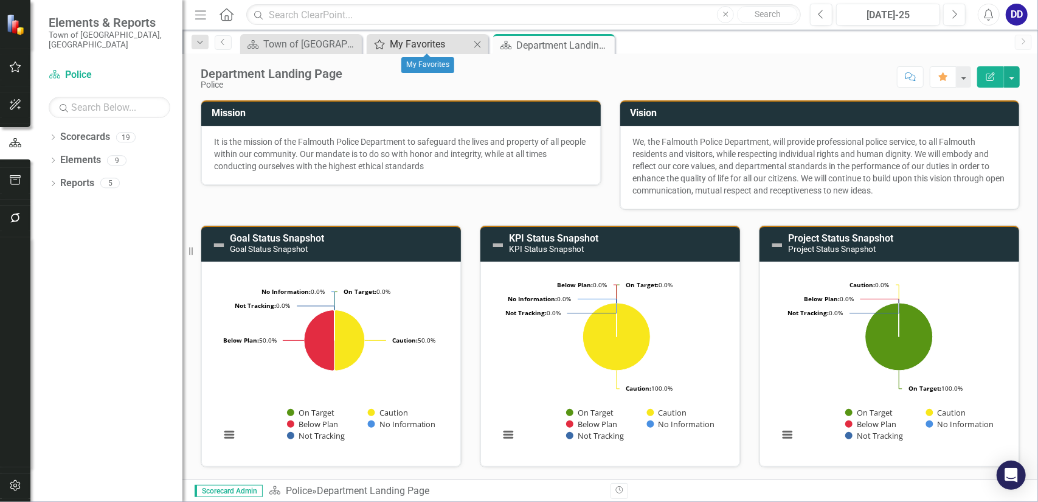
click at [444, 44] on div "My Favorites" at bounding box center [430, 43] width 80 height 15
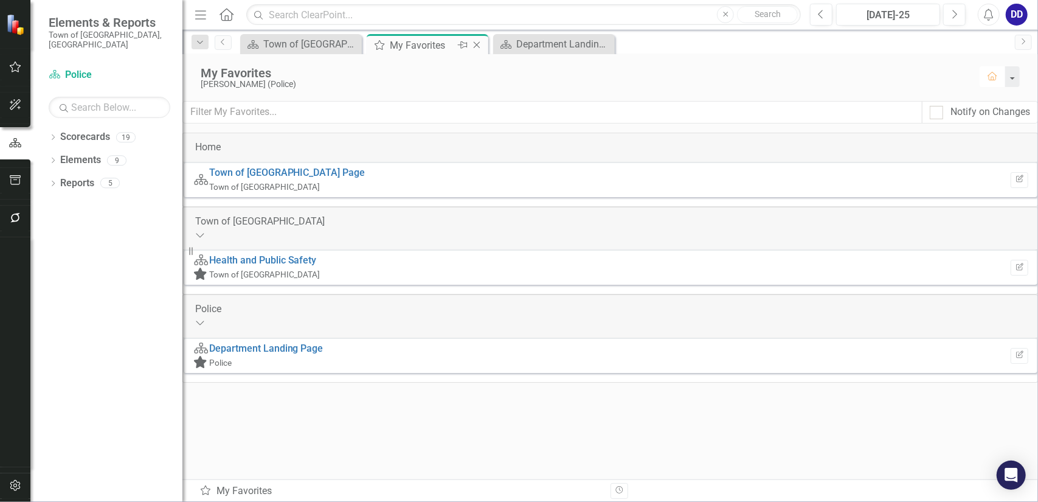
click at [477, 43] on icon "Close" at bounding box center [477, 45] width 12 height 10
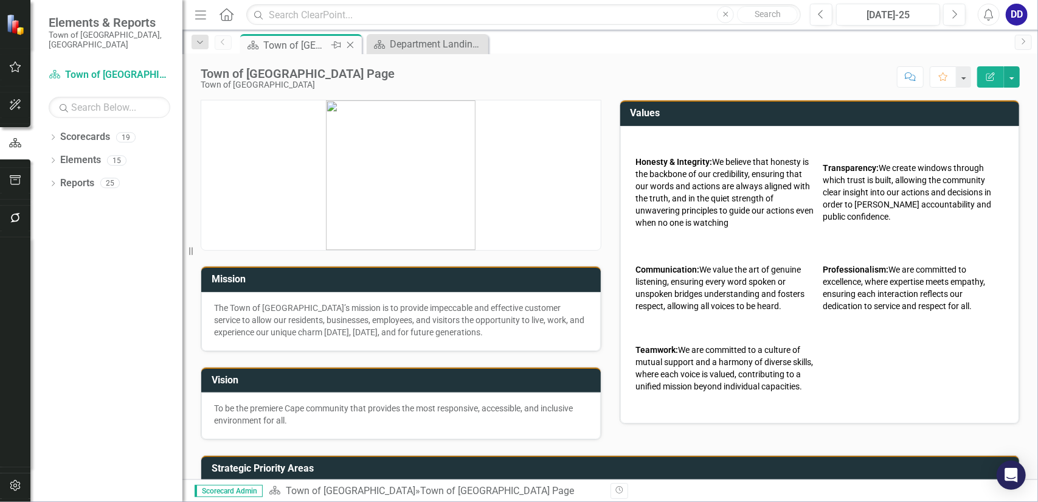
click at [325, 42] on div "Town of [GEOGRAPHIC_DATA] Page" at bounding box center [295, 45] width 65 height 15
click at [348, 44] on icon "Close" at bounding box center [350, 45] width 12 height 10
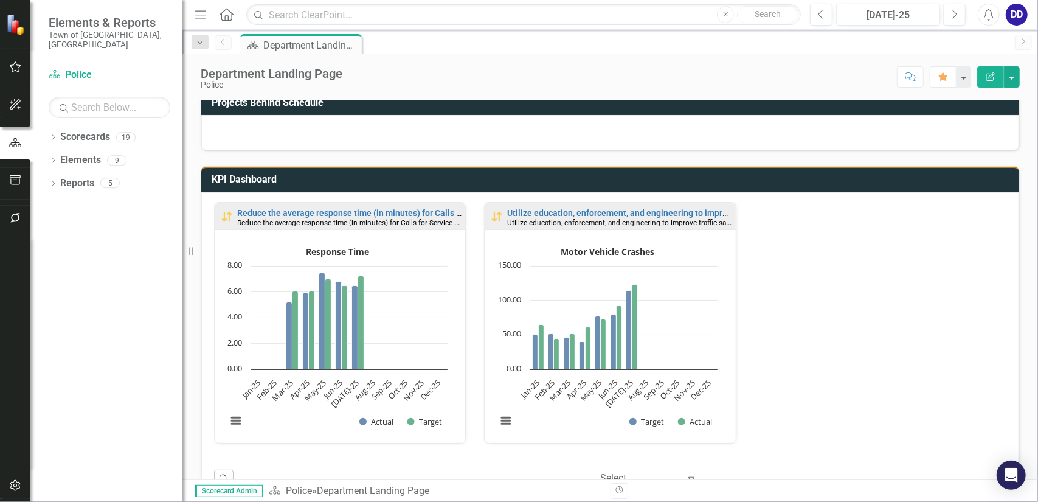
scroll to position [426, 0]
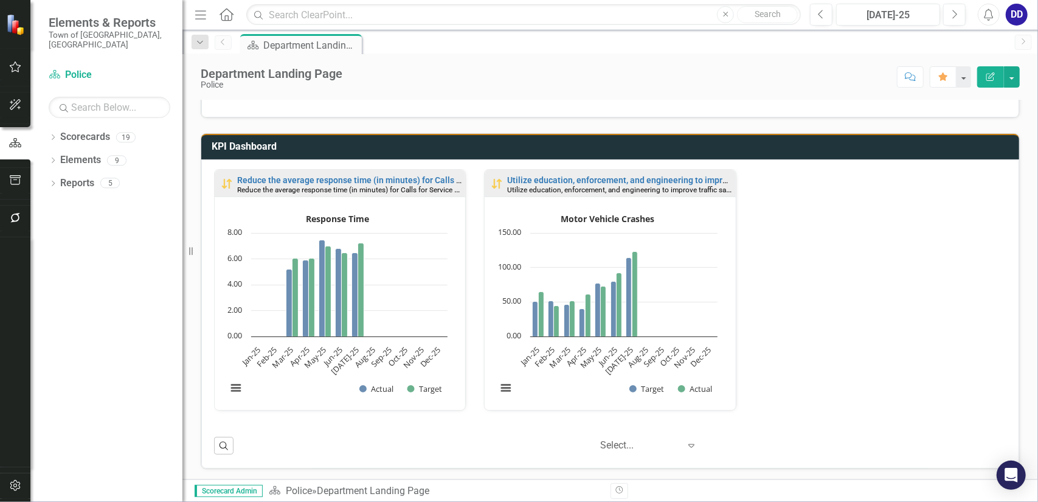
click at [872, 243] on div "Reduce the average response time (in minutes) for Calls for Service by 5% by [D…" at bounding box center [610, 297] width 810 height 257
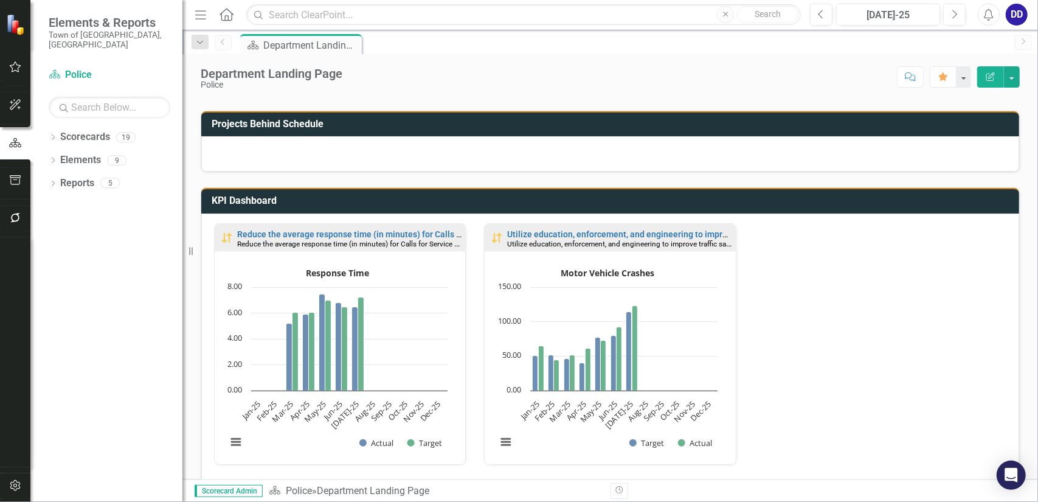
scroll to position [304, 0]
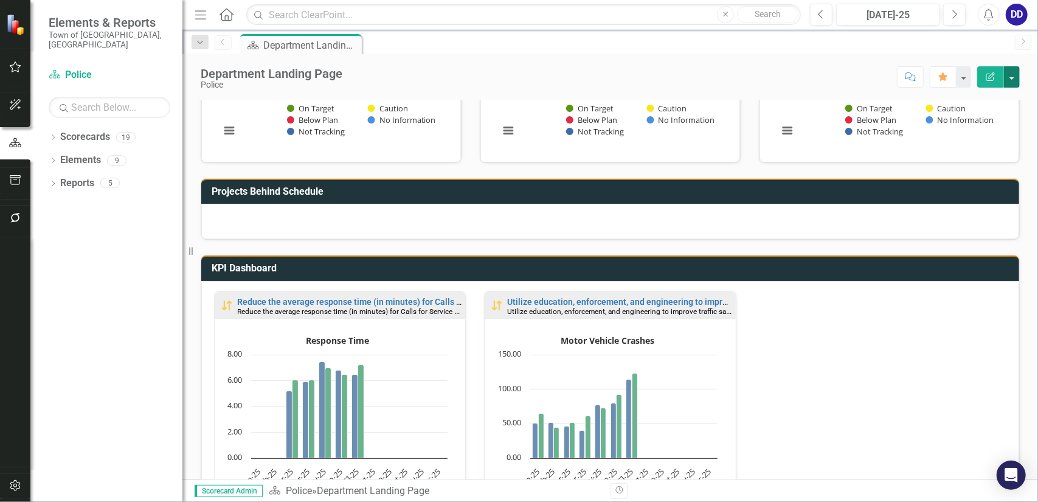
click at [1010, 78] on button "button" at bounding box center [1012, 76] width 16 height 21
click at [669, 49] on div "Scorecard Department Landing Page Pin" at bounding box center [623, 43] width 771 height 19
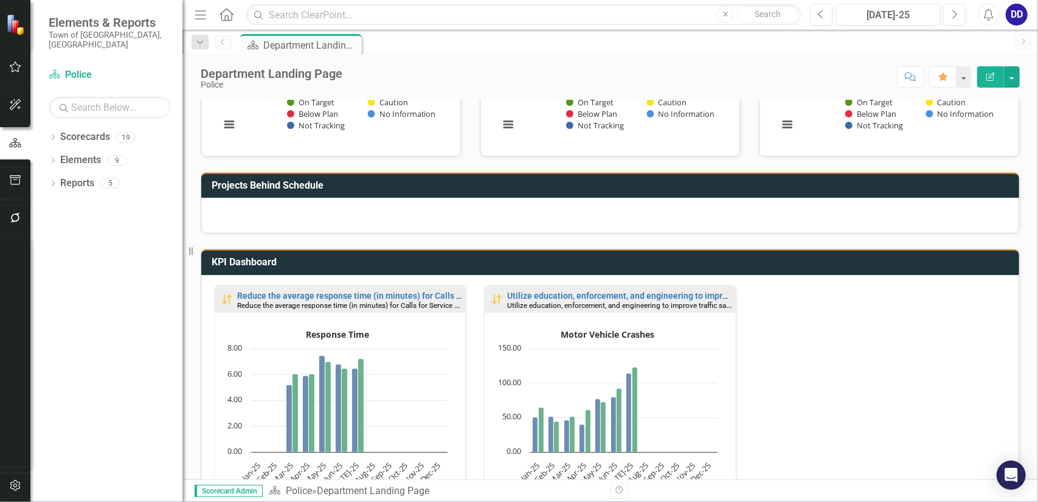
scroll to position [180, 0]
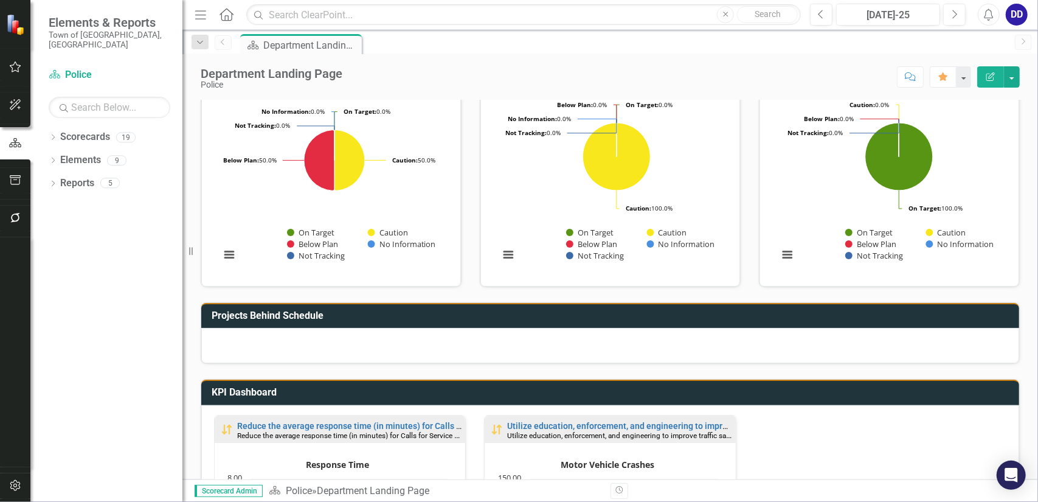
click at [987, 75] on icon "button" at bounding box center [990, 76] width 9 height 9
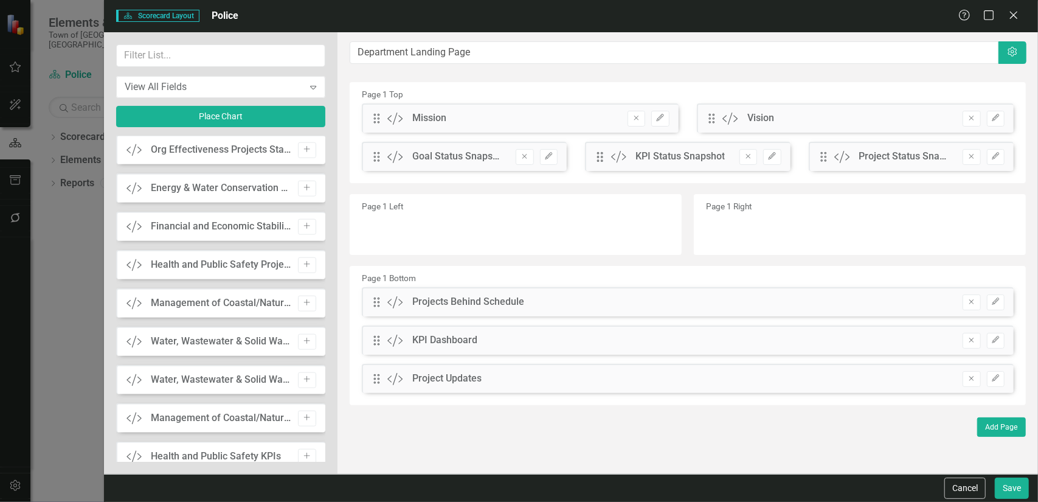
scroll to position [787, 0]
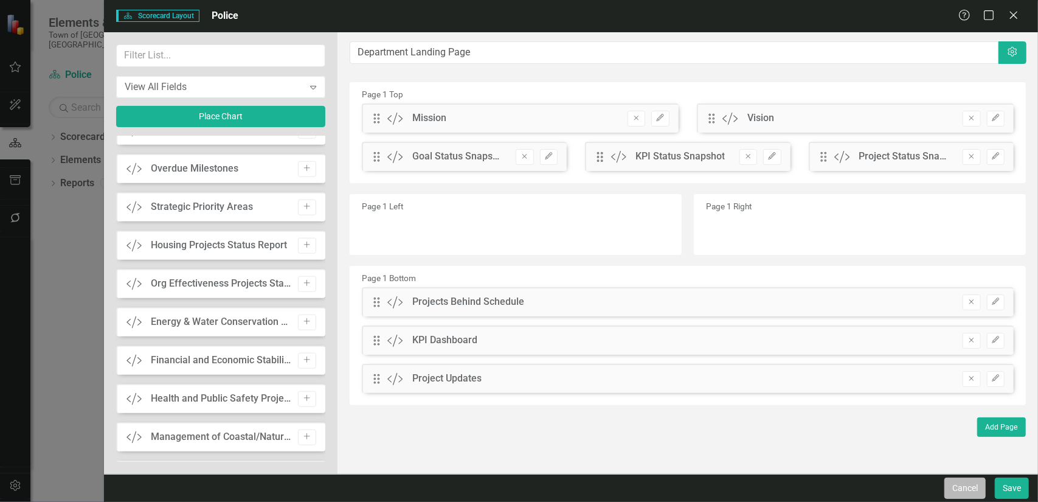
click at [969, 486] on button "Cancel" at bounding box center [964, 487] width 41 height 21
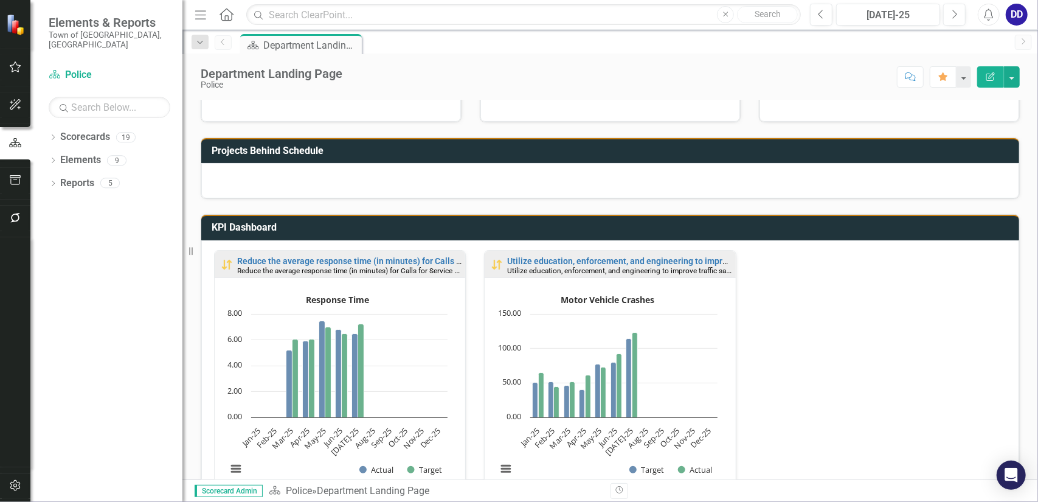
scroll to position [423, 0]
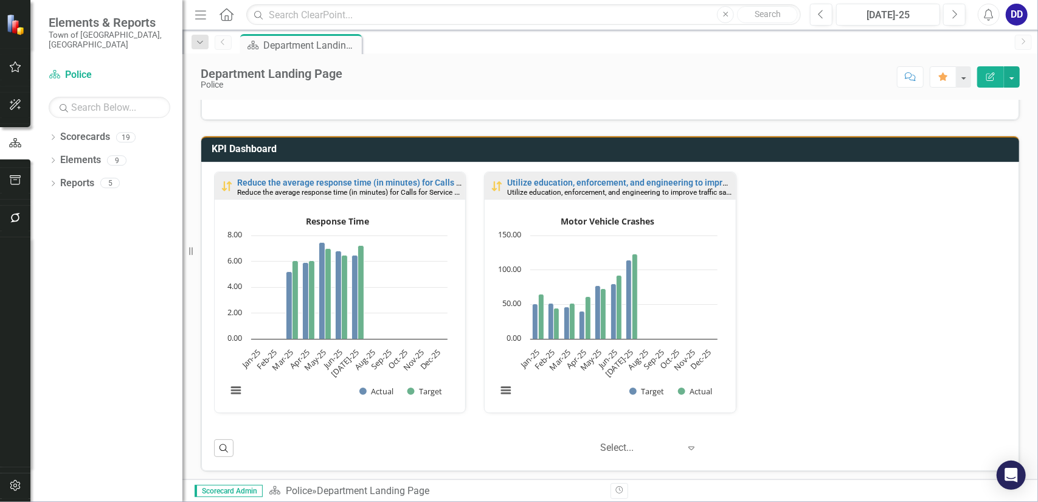
click at [806, 148] on h3 "KPI Dashboard" at bounding box center [612, 148] width 801 height 11
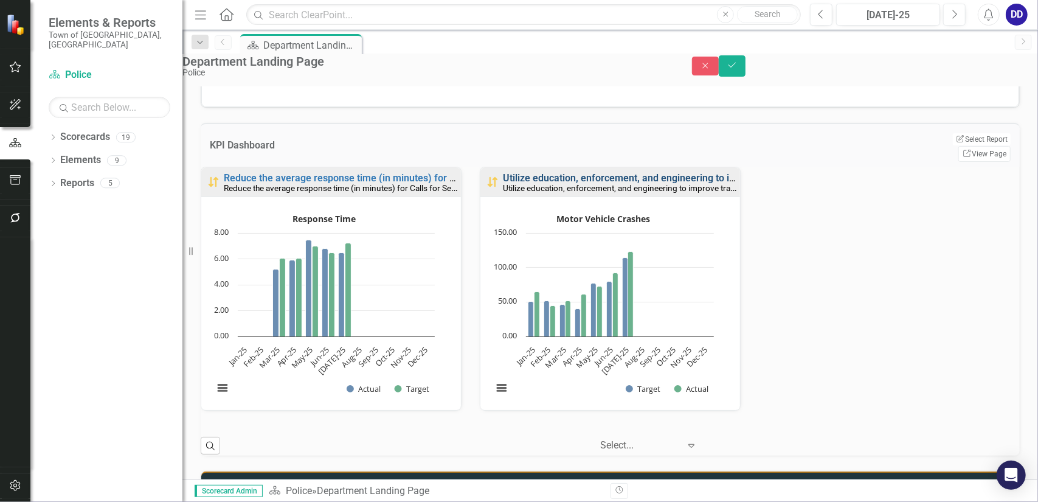
click at [580, 182] on link "Utilize education, enforcement, and engineering to improve traffic safety and r…" at bounding box center [774, 178] width 543 height 12
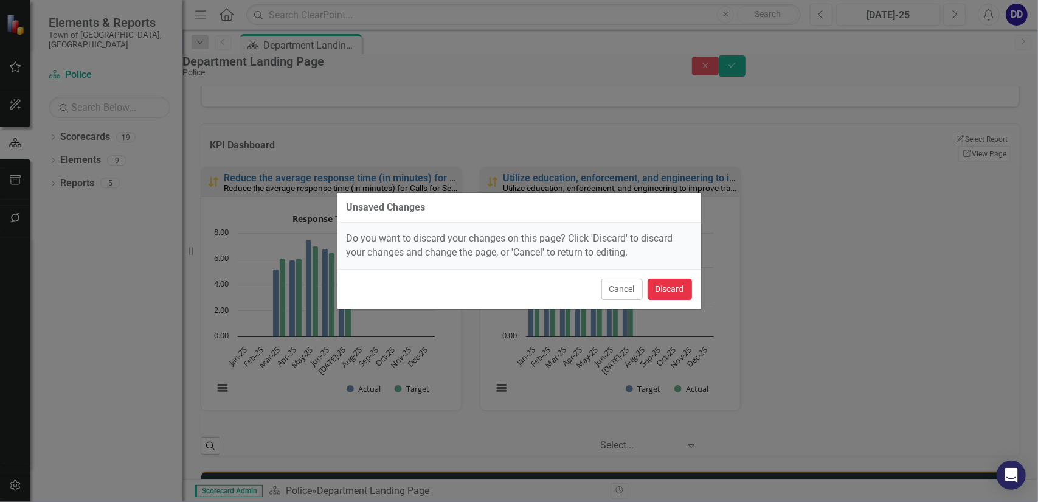
click at [678, 285] on button "Discard" at bounding box center [669, 288] width 44 height 21
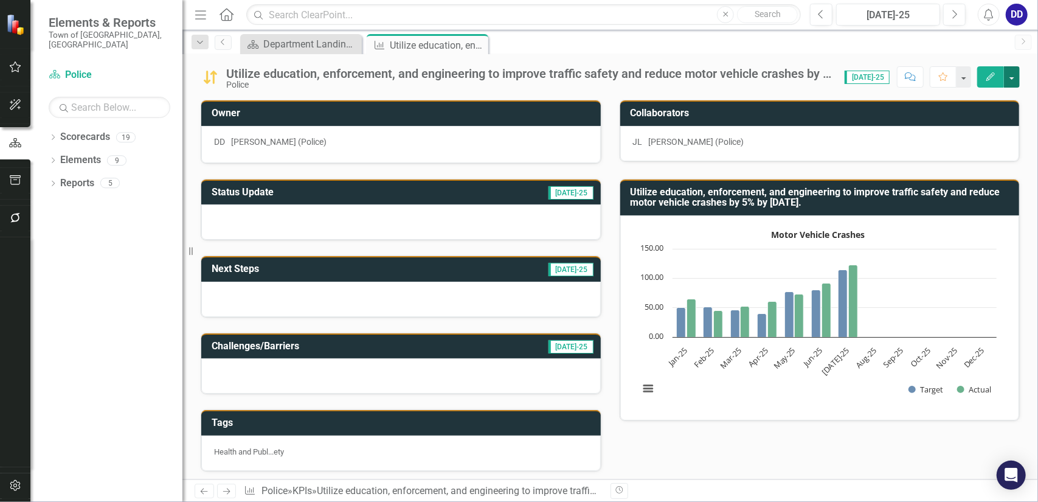
click at [1010, 77] on button "button" at bounding box center [1012, 76] width 16 height 21
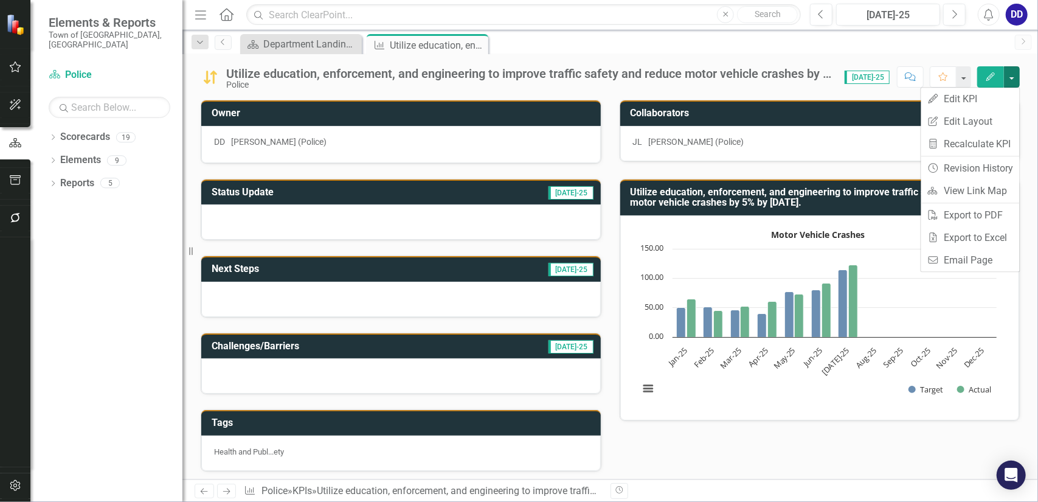
click at [947, 41] on div "Scorecard Department Landing Page Close KPI Utilize education, enforcement, and…" at bounding box center [623, 43] width 771 height 19
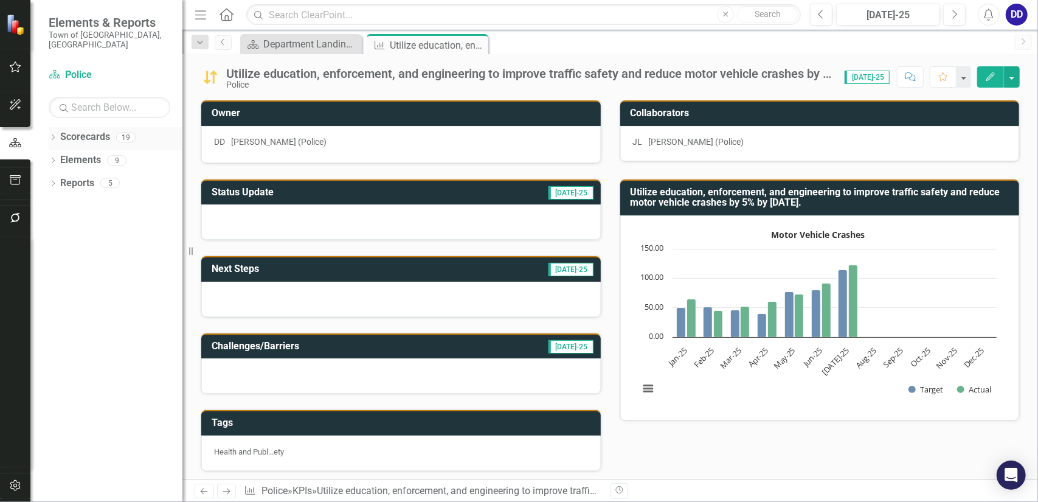
click at [52, 134] on icon at bounding box center [53, 136] width 3 height 5
click at [477, 45] on icon at bounding box center [477, 45] width 7 height 7
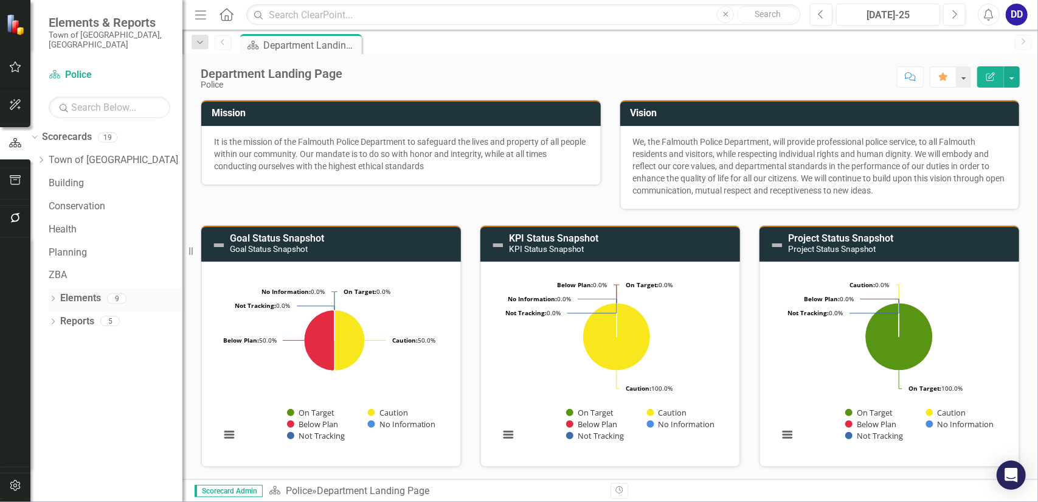
click at [52, 296] on icon "Dropdown" at bounding box center [53, 299] width 9 height 7
click at [43, 342] on icon at bounding box center [41, 344] width 3 height 5
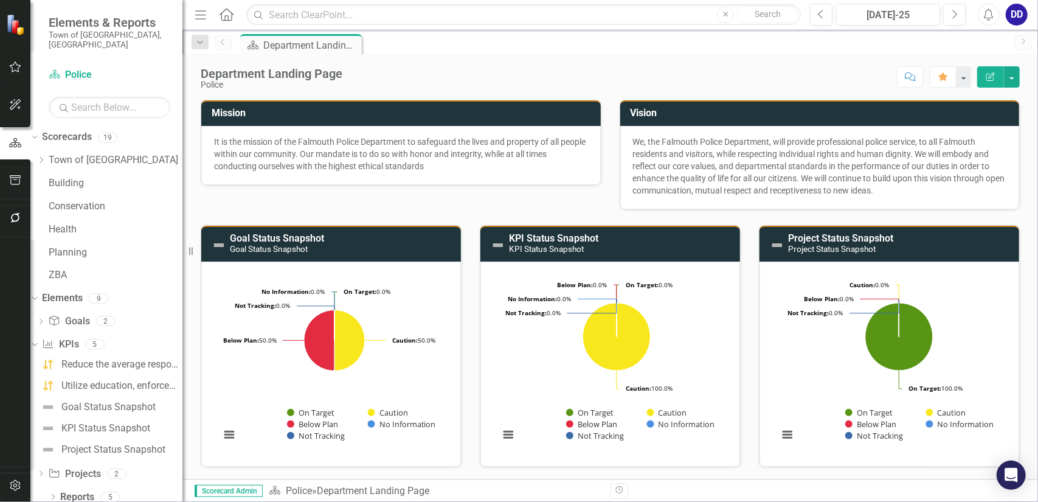
drag, startPoint x: 95, startPoint y: 334, endPoint x: 33, endPoint y: 338, distance: 62.8
click at [33, 338] on div "Dropdown Scorecards 19 Dropdown Town of Falmouth Finance Fire Rescue Human Reso…" at bounding box center [106, 314] width 152 height 374
click at [95, 359] on div "Reduce the average response time (in minutes) for Calls for Service by 5% by [D…" at bounding box center [121, 364] width 121 height 11
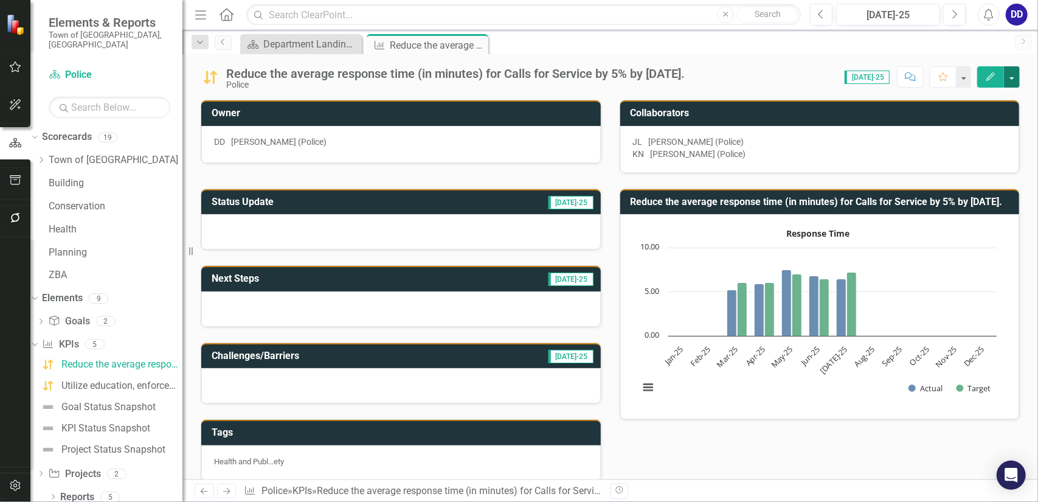
click at [1012, 77] on button "button" at bounding box center [1012, 76] width 16 height 21
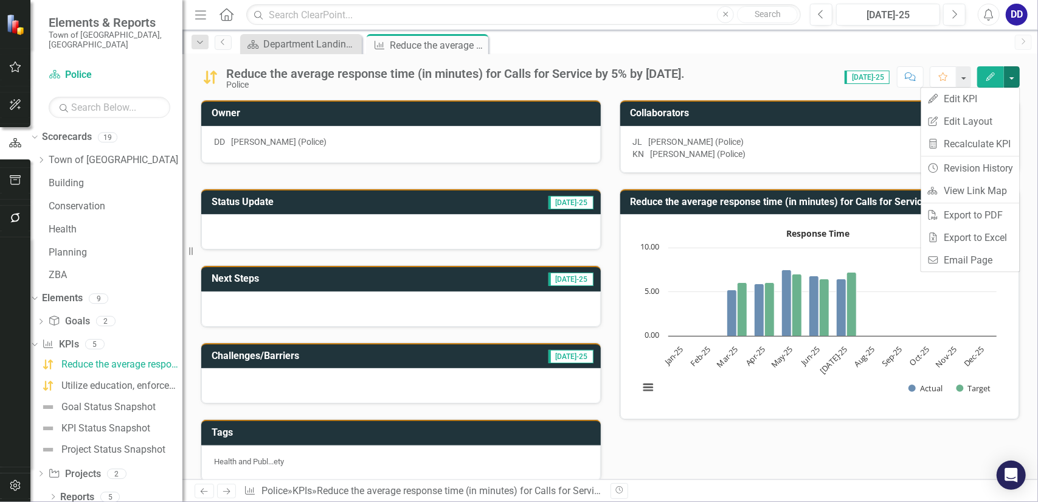
click at [783, 74] on div "Score: 0.00 [DATE]-25 Completed Comment Favorite Edit" at bounding box center [855, 76] width 329 height 21
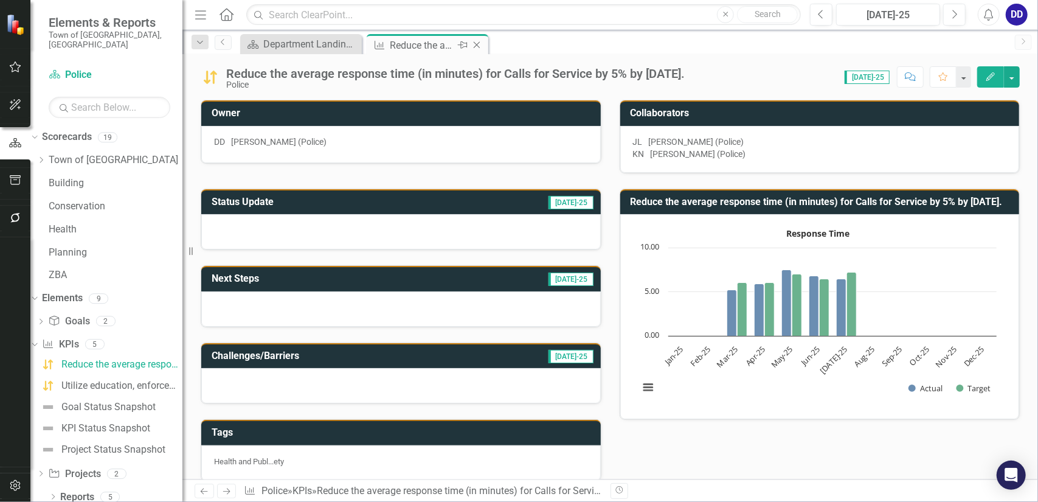
click at [474, 43] on icon "Close" at bounding box center [477, 45] width 12 height 10
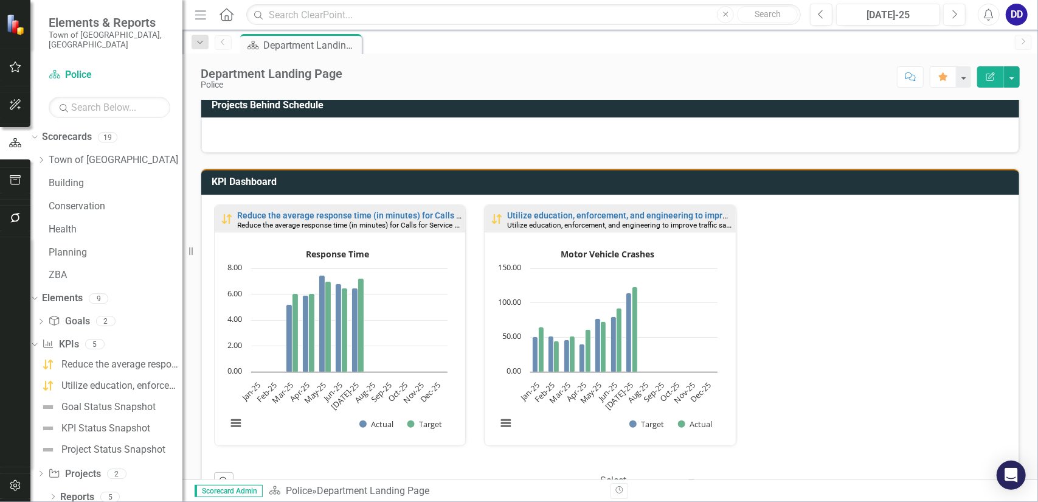
scroll to position [426, 0]
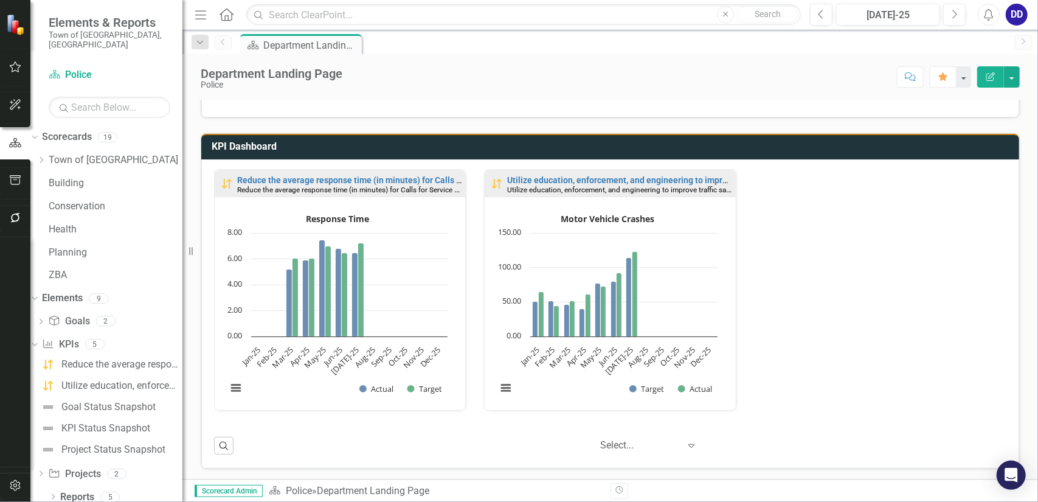
click at [226, 489] on span "Scorecard Admin" at bounding box center [229, 491] width 68 height 12
click at [200, 13] on icon "Menu" at bounding box center [201, 14] width 16 height 13
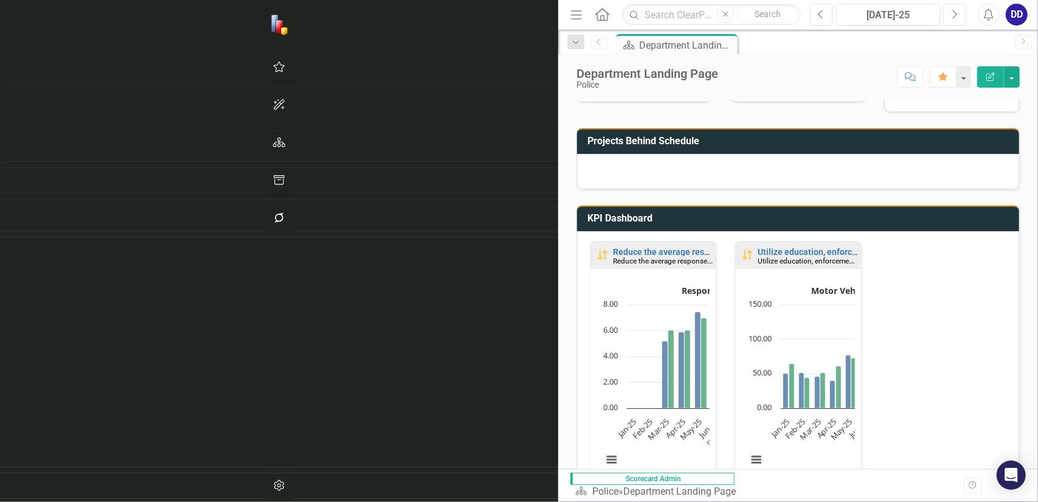
scroll to position [413, 0]
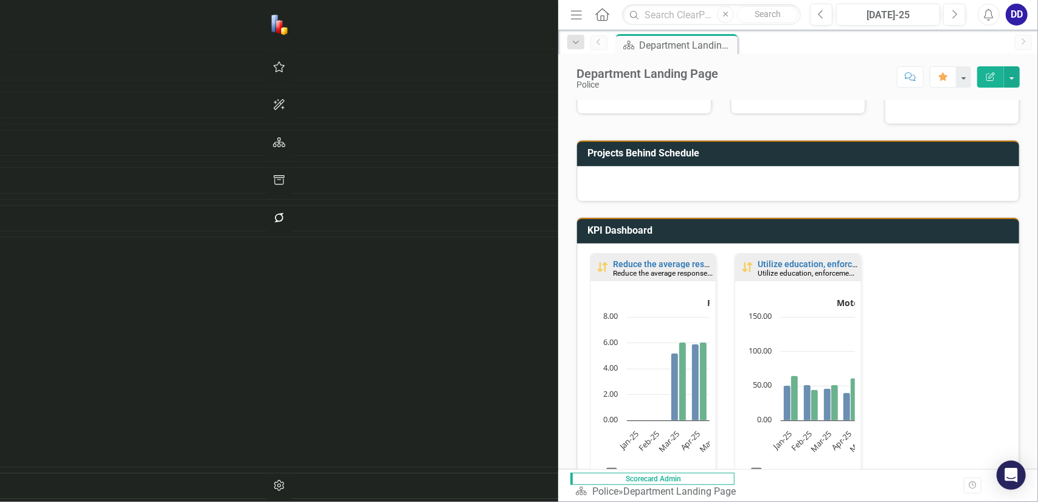
click at [568, 12] on icon "Menu" at bounding box center [576, 14] width 16 height 13
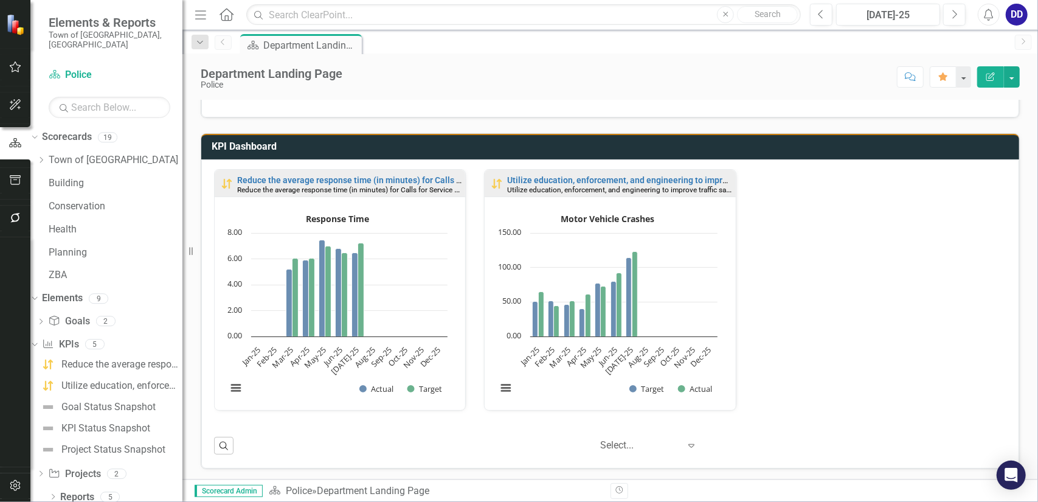
scroll to position [1, 0]
click at [17, 485] on icon "button" at bounding box center [15, 485] width 13 height 10
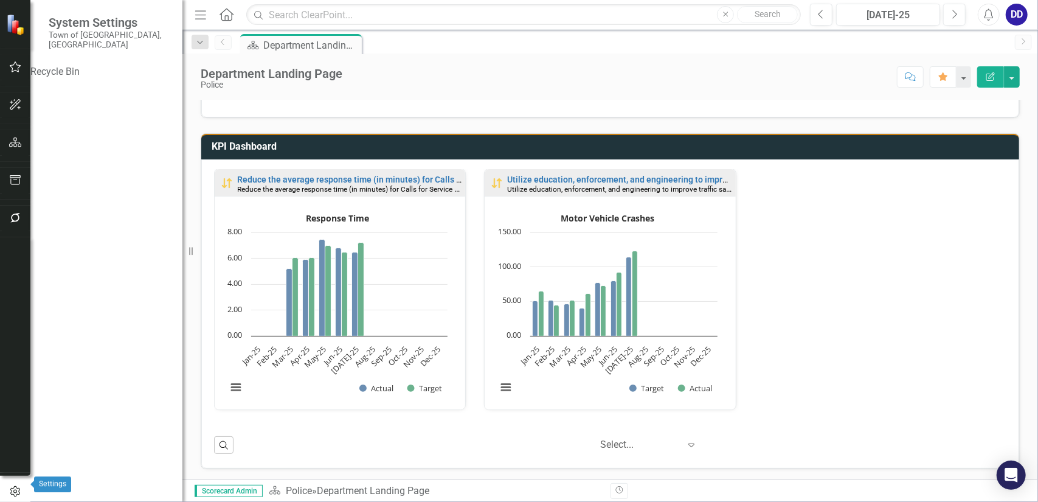
click at [15, 486] on icon "button" at bounding box center [15, 491] width 13 height 11
click at [12, 488] on icon "button" at bounding box center [15, 491] width 10 height 11
click at [15, 142] on icon "button" at bounding box center [15, 142] width 13 height 10
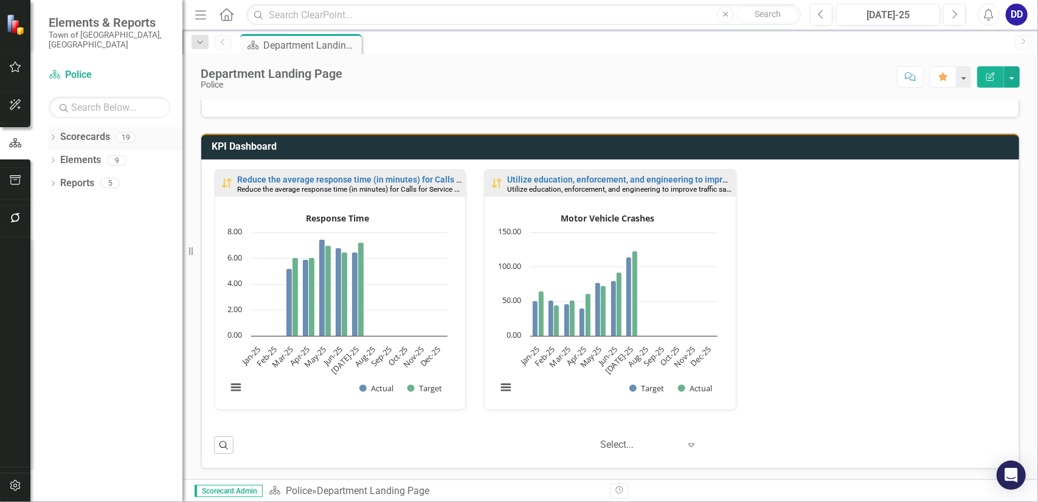
click at [53, 135] on icon "Dropdown" at bounding box center [53, 138] width 9 height 7
click at [197, 10] on icon "Menu" at bounding box center [201, 14] width 16 height 13
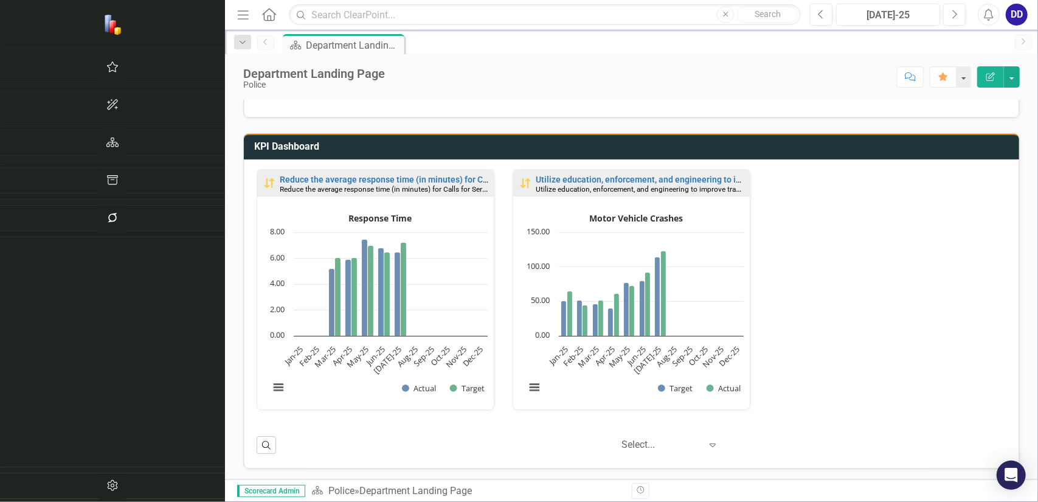
scroll to position [413, 0]
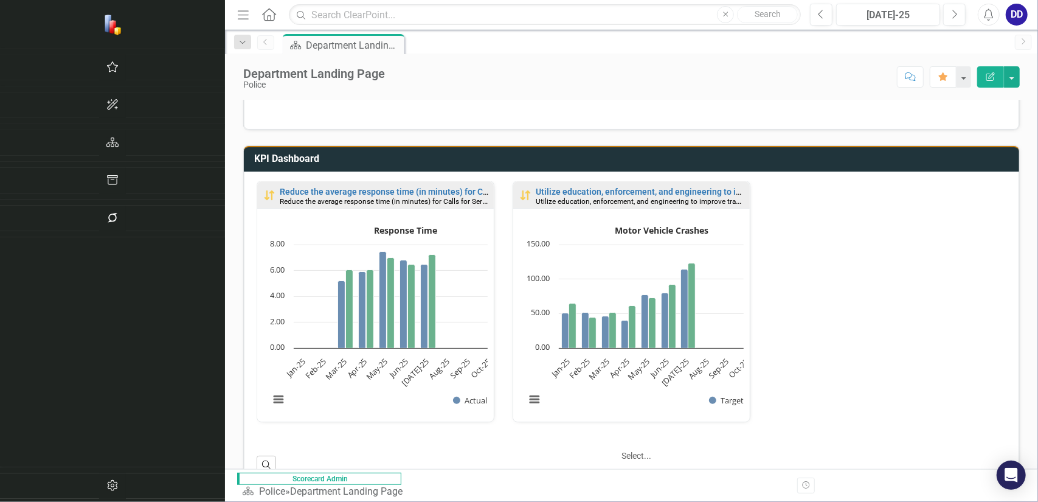
click at [621, 448] on div at bounding box center [669, 455] width 97 height 15
click at [795, 362] on div "Reduce the average response time (in minutes) for Calls for Service by 5% by [D…" at bounding box center [631, 309] width 768 height 257
click at [106, 66] on icon "button" at bounding box center [112, 67] width 13 height 10
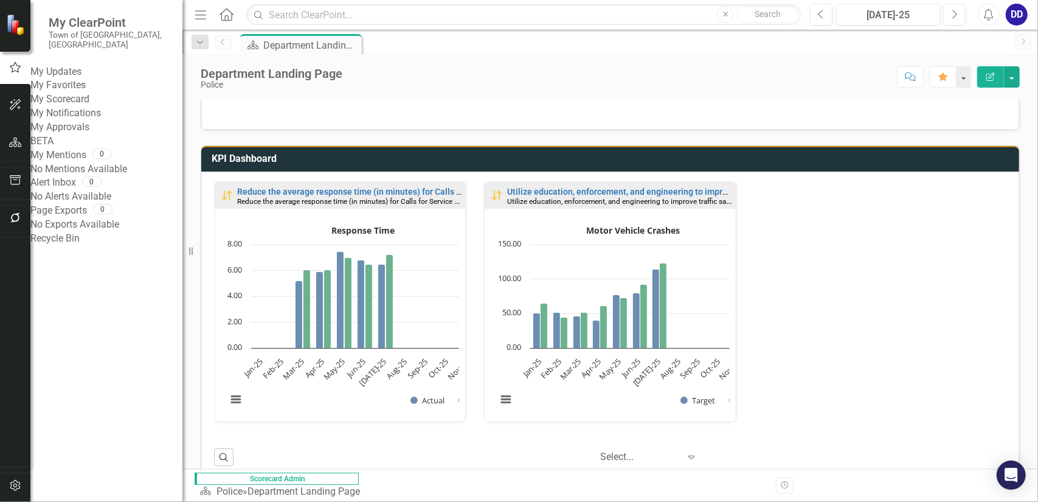
scroll to position [426, 0]
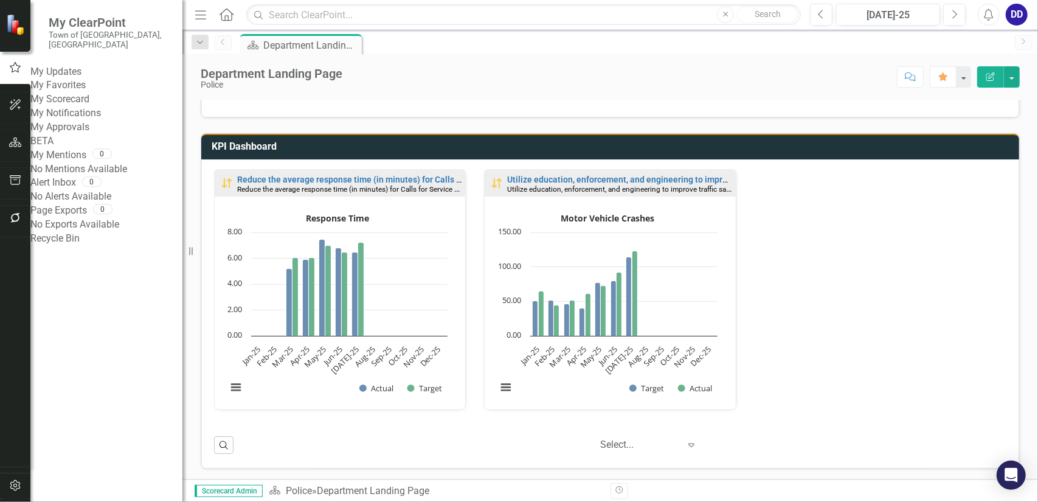
click at [72, 87] on link "My Favorites" at bounding box center [106, 85] width 152 height 14
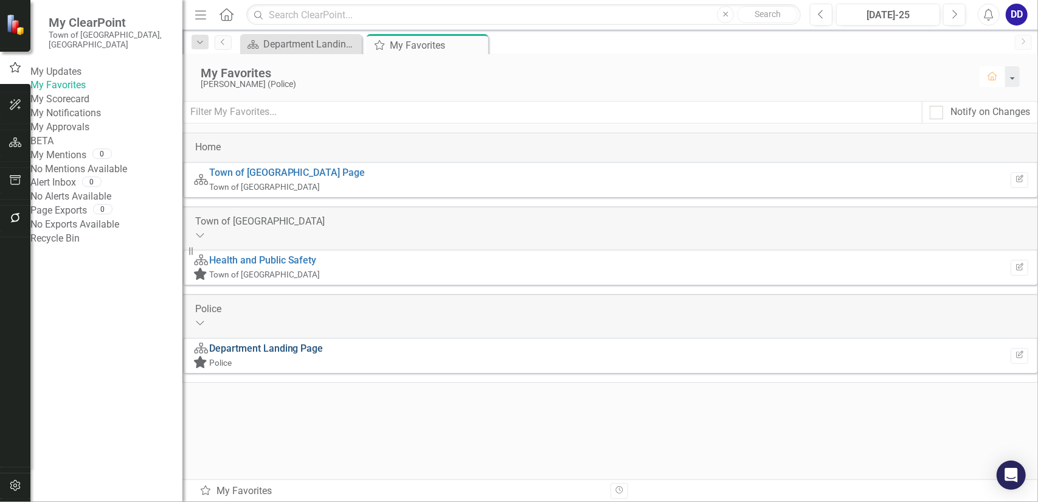
click at [306, 351] on link "Department Landing Page" at bounding box center [266, 348] width 114 height 12
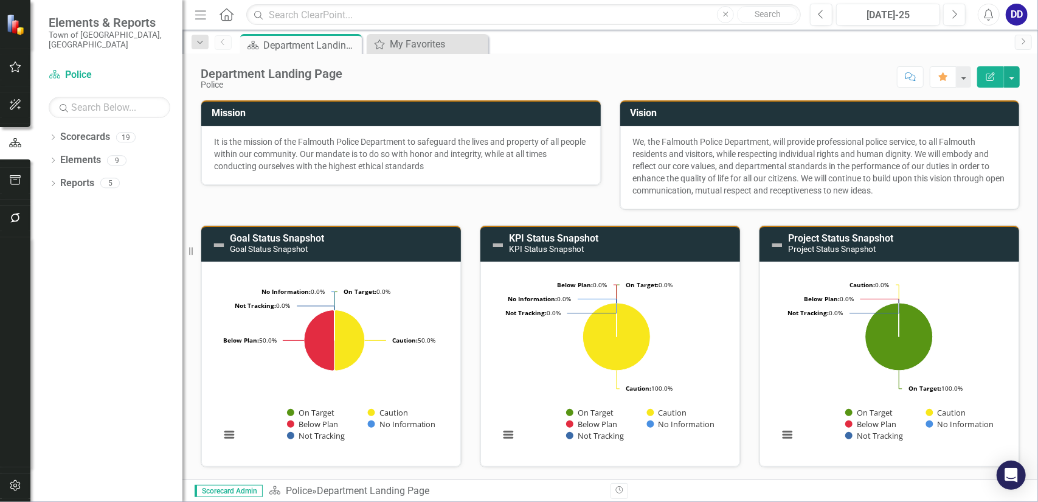
scroll to position [61, 0]
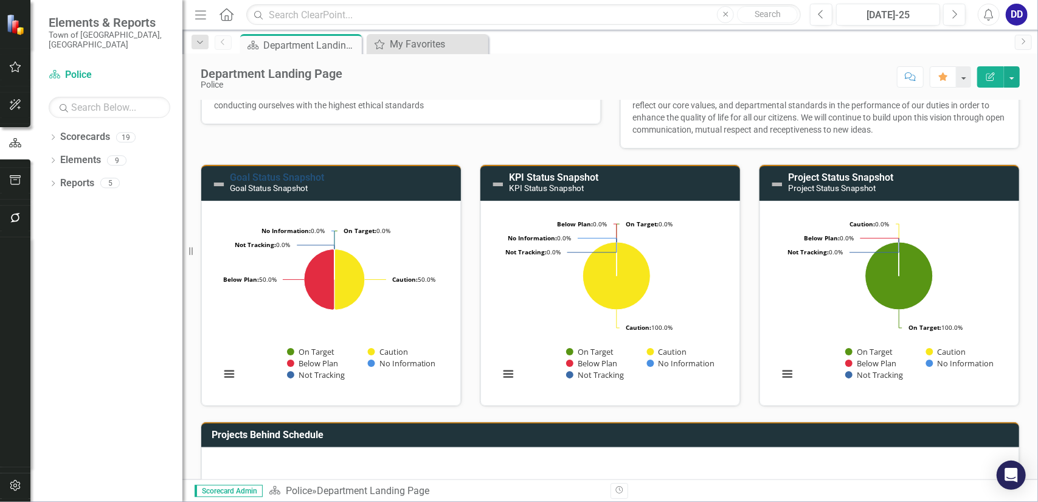
click at [259, 171] on link "Goal Status Snapshot" at bounding box center [277, 177] width 94 height 12
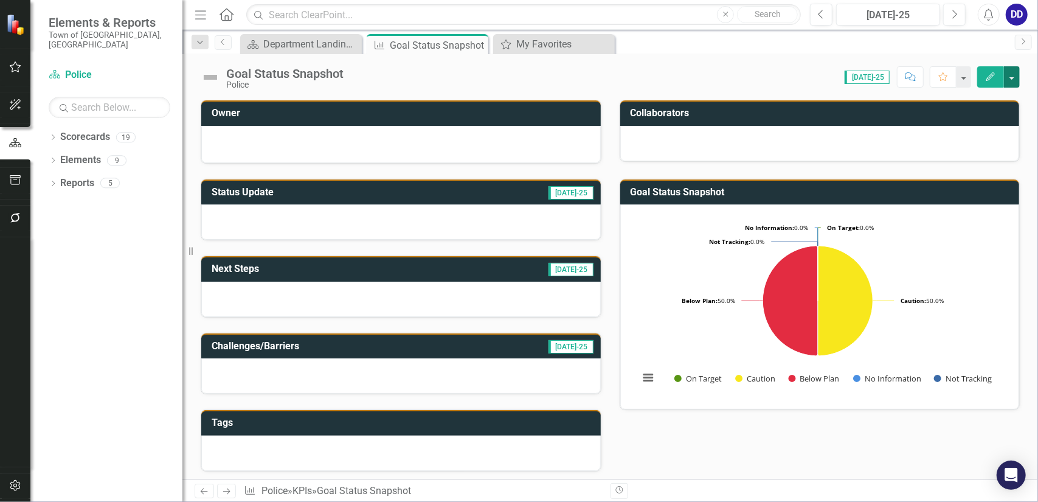
click at [1014, 81] on button "button" at bounding box center [1012, 76] width 16 height 21
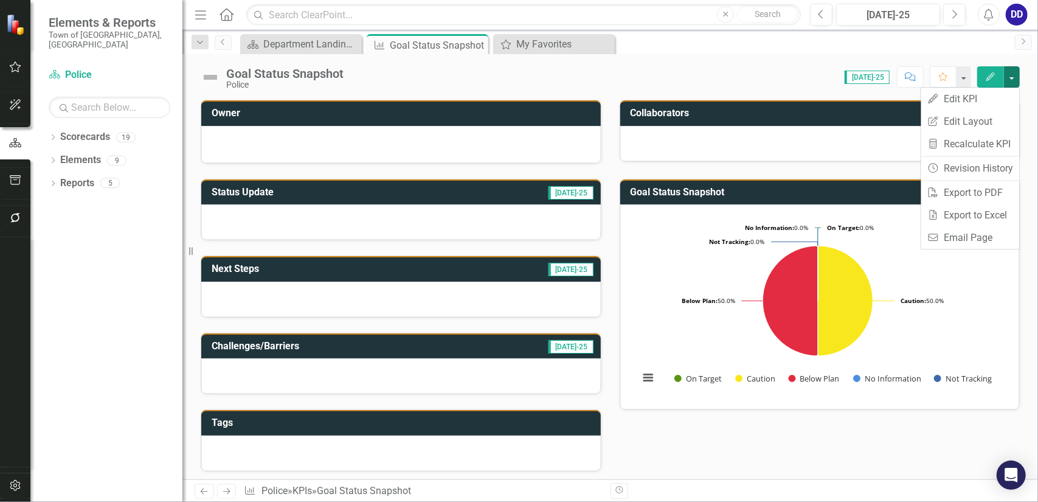
click at [500, 79] on div "Score: N/A [DATE]-25 Completed Comment Favorite Edit" at bounding box center [685, 76] width 670 height 21
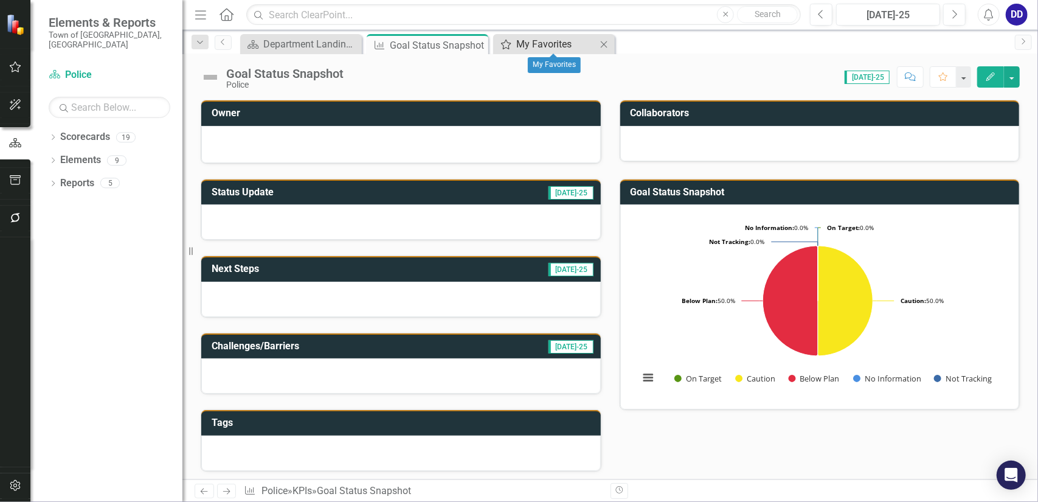
click at [555, 46] on div "My Favorites" at bounding box center [556, 43] width 80 height 15
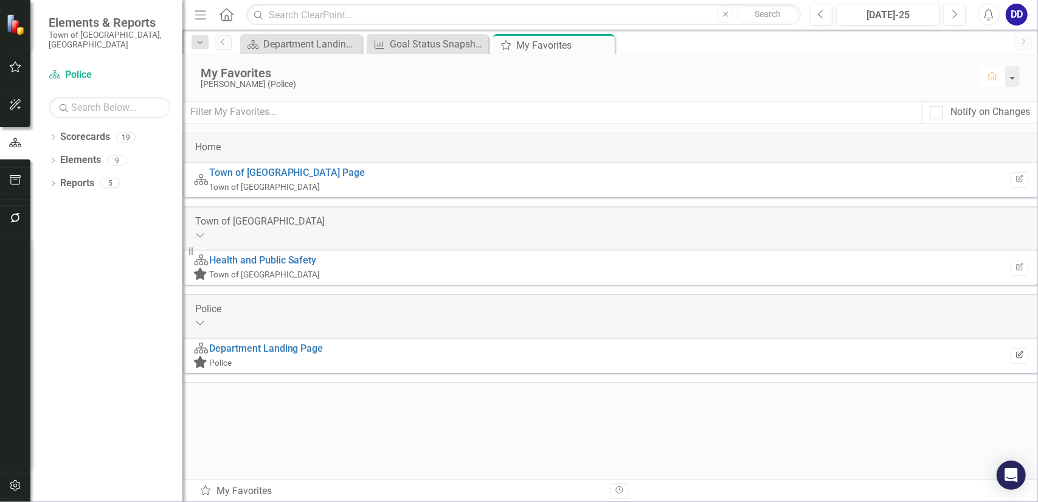
click at [1015, 357] on icon "Edit Report" at bounding box center [1019, 354] width 9 height 7
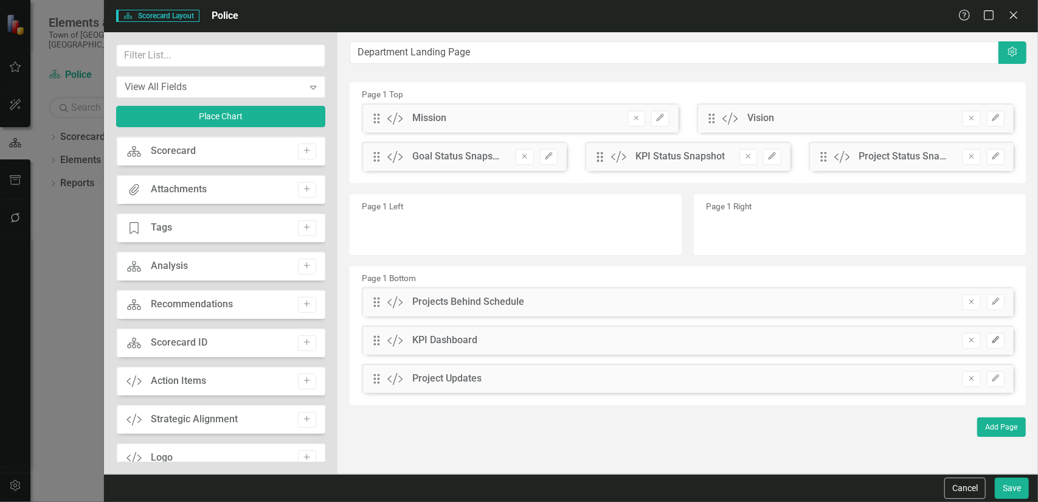
click at [998, 341] on icon "Edit" at bounding box center [995, 339] width 9 height 7
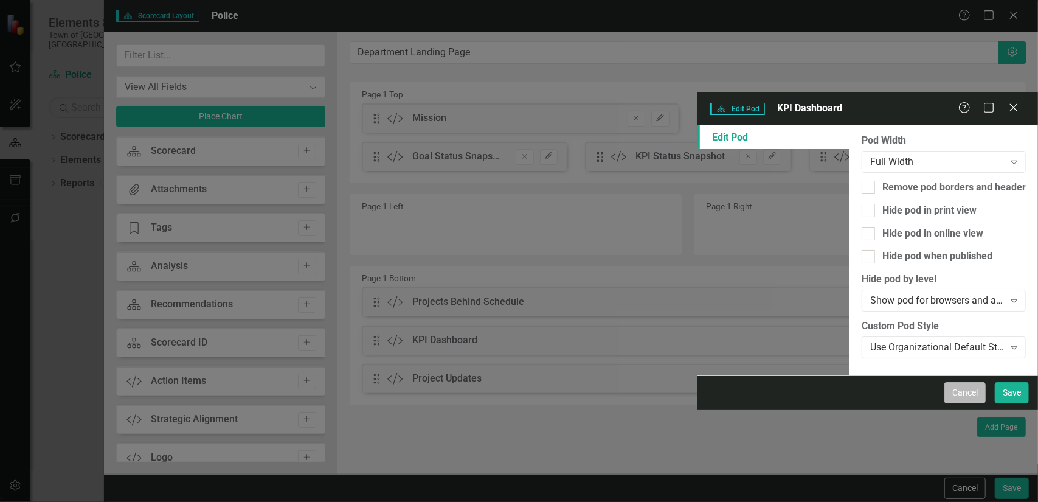
click at [962, 403] on button "Cancel" at bounding box center [964, 392] width 41 height 21
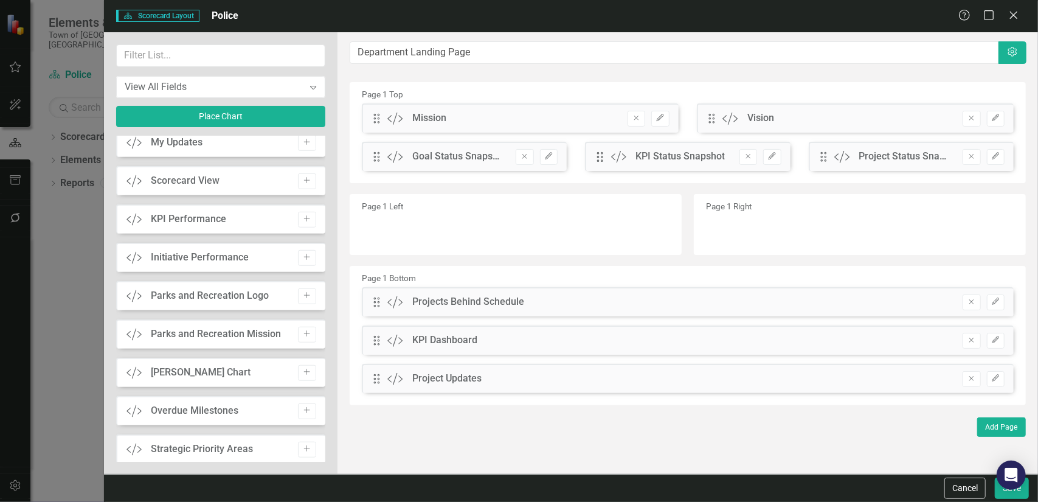
scroll to position [547, 0]
click at [306, 214] on icon "Add" at bounding box center [306, 216] width 9 height 7
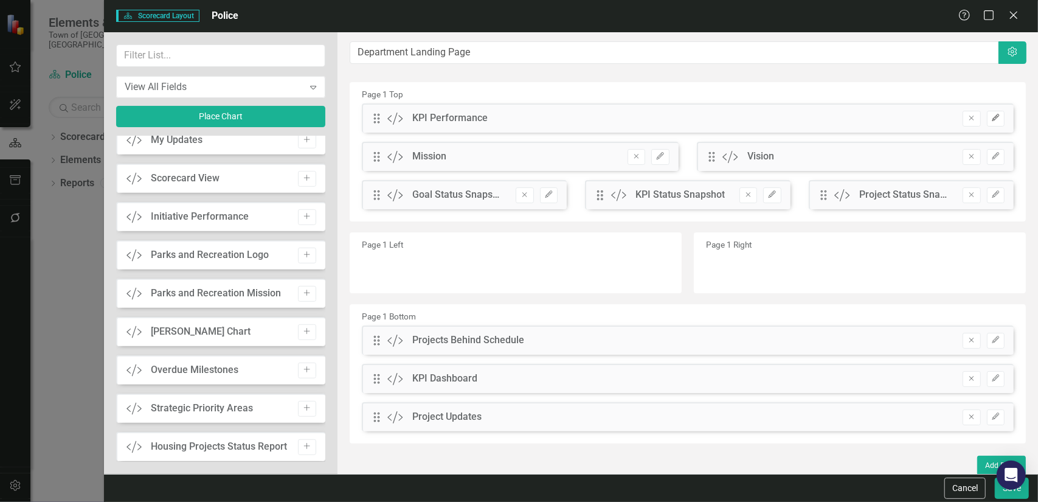
click at [991, 119] on icon "Edit" at bounding box center [995, 117] width 9 height 7
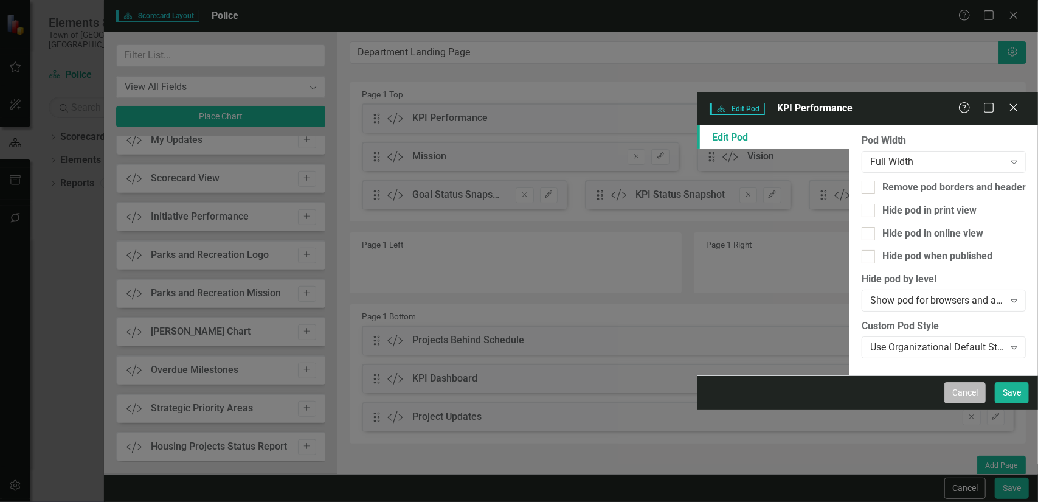
click at [973, 403] on button "Cancel" at bounding box center [964, 392] width 41 height 21
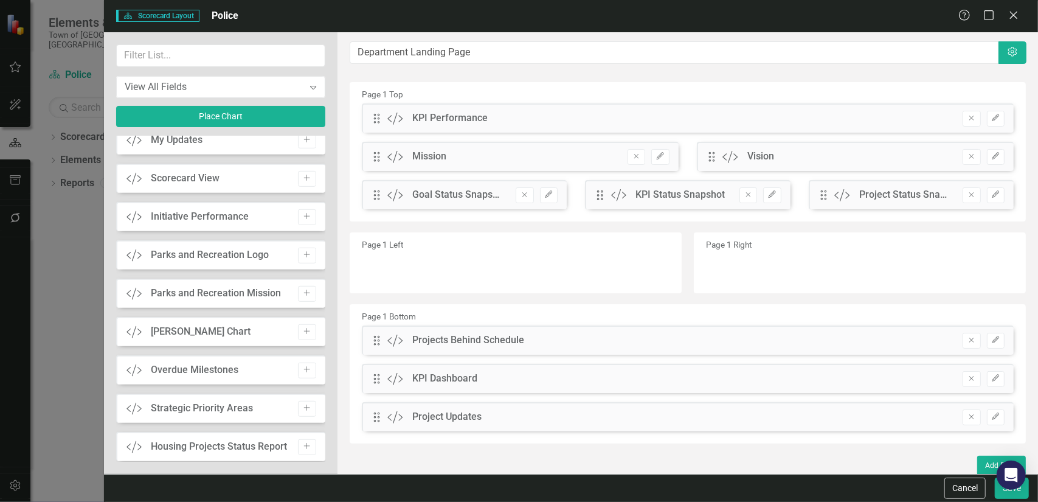
click at [541, 156] on div "Drag Custom Mission Remove Edit" at bounding box center [520, 156] width 317 height 29
click at [660, 154] on icon "Edit" at bounding box center [659, 156] width 9 height 7
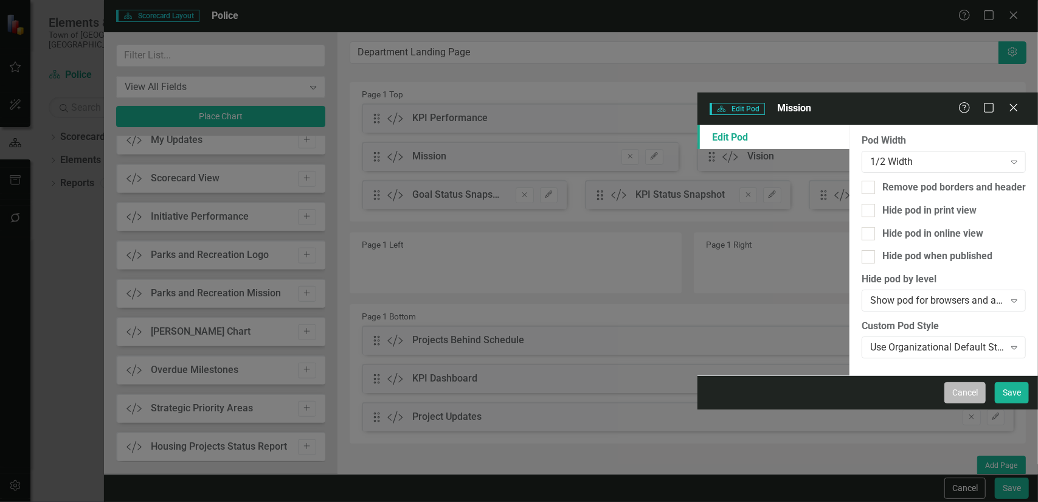
click at [951, 403] on button "Cancel" at bounding box center [964, 392] width 41 height 21
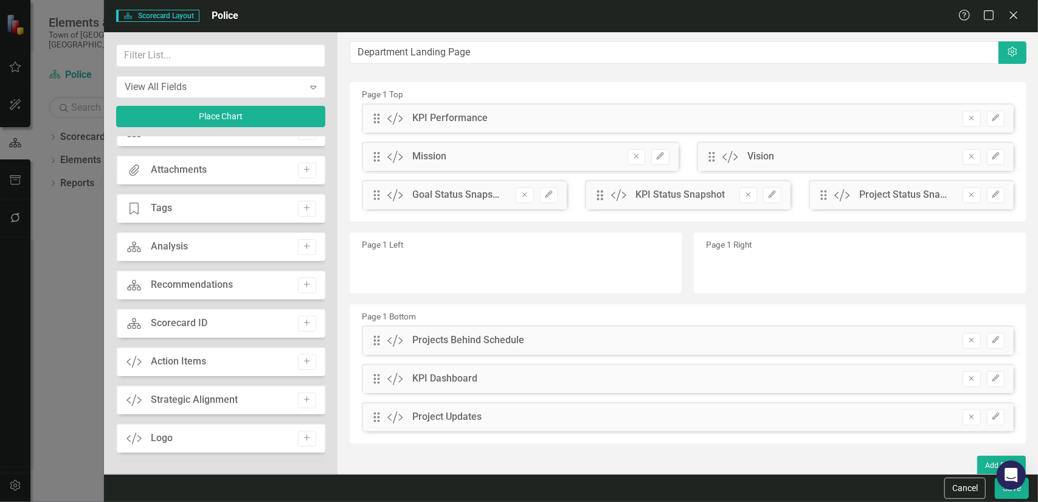
scroll to position [0, 0]
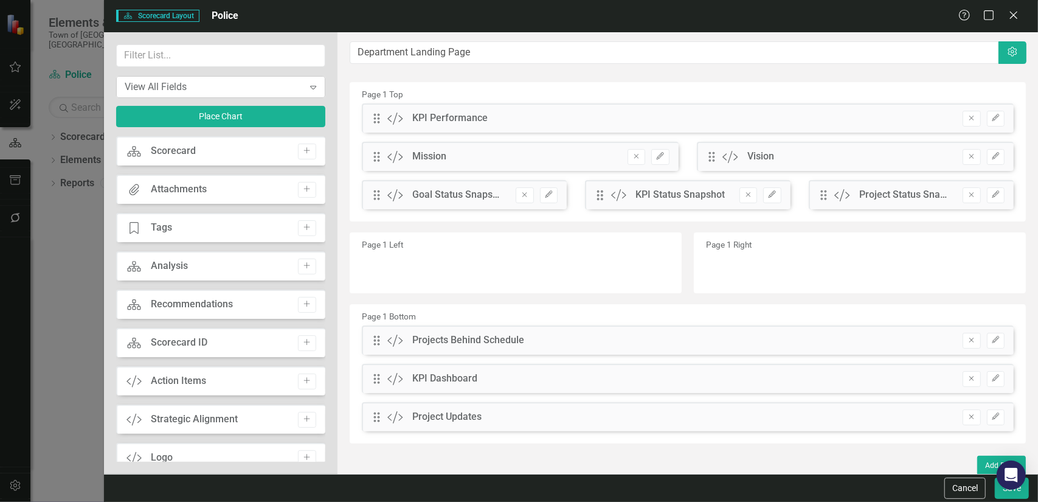
click at [212, 82] on div "View All Fields" at bounding box center [214, 87] width 179 height 14
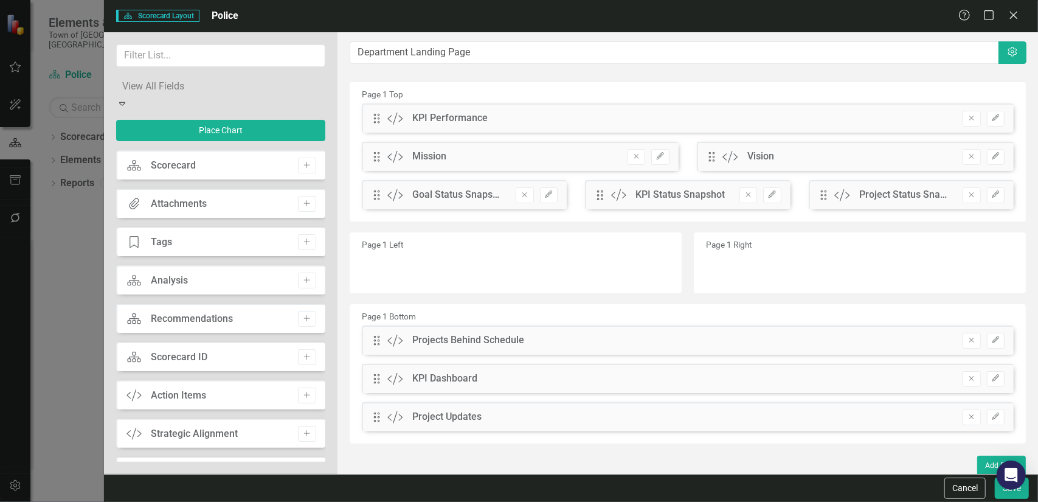
click at [187, 501] on div "View All Fields" at bounding box center [519, 509] width 1038 height 14
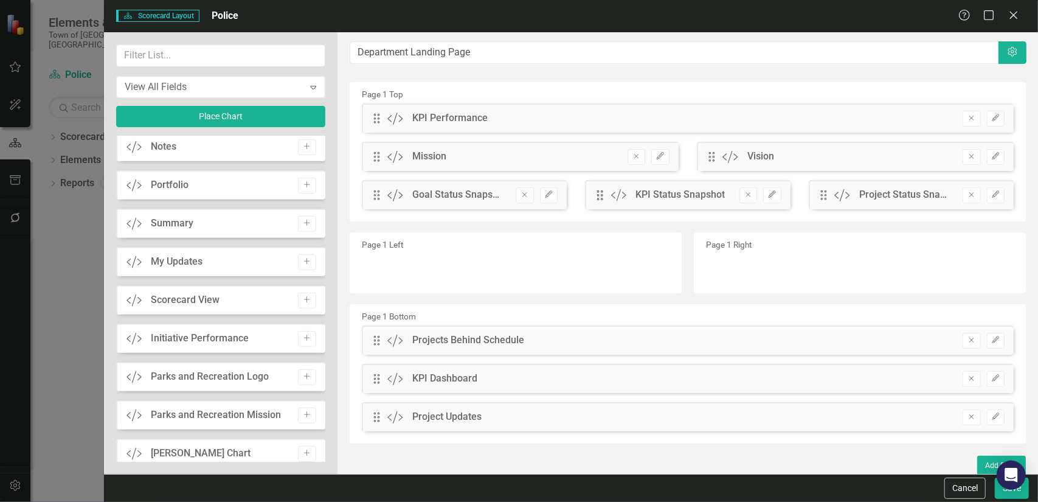
scroll to position [444, 0]
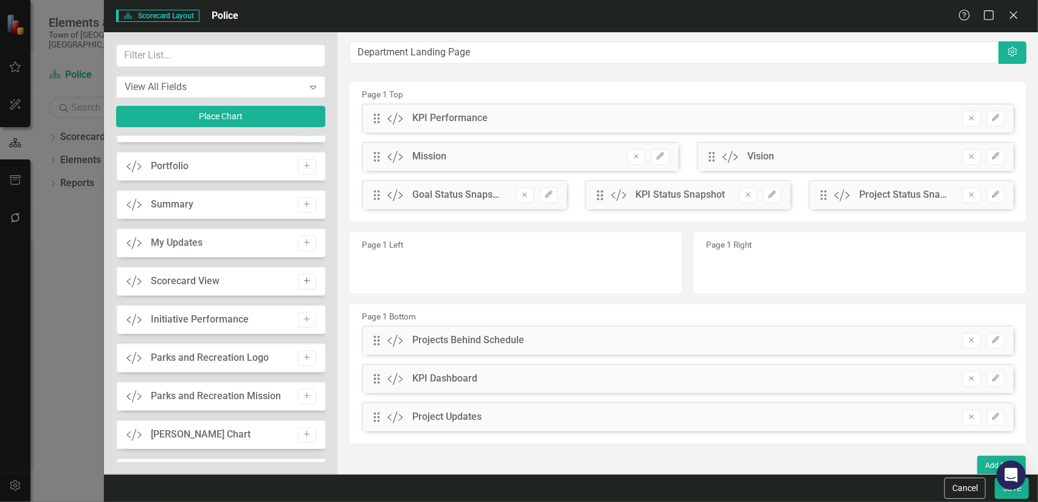
click at [298, 283] on button "Add" at bounding box center [307, 282] width 18 height 16
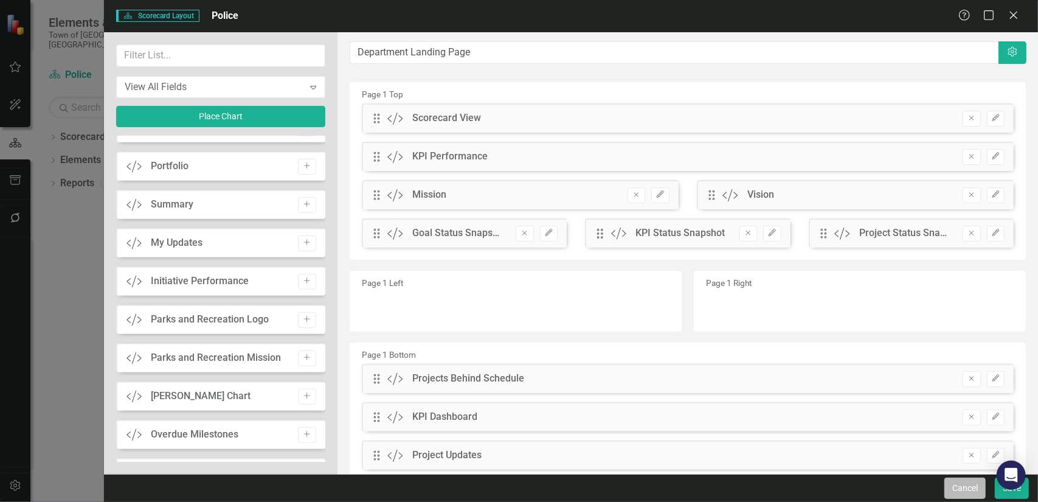
click at [967, 485] on button "Cancel" at bounding box center [964, 487] width 41 height 21
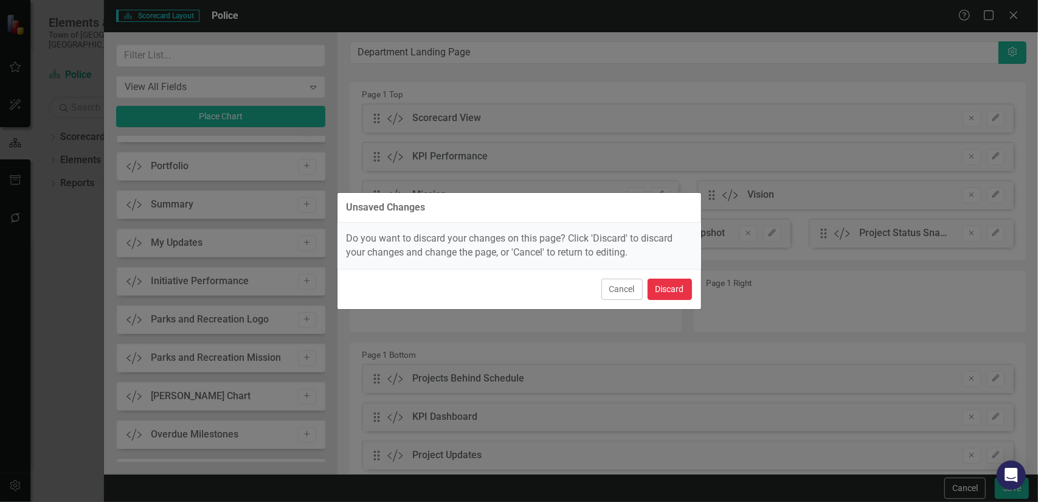
click at [663, 292] on button "Discard" at bounding box center [669, 288] width 44 height 21
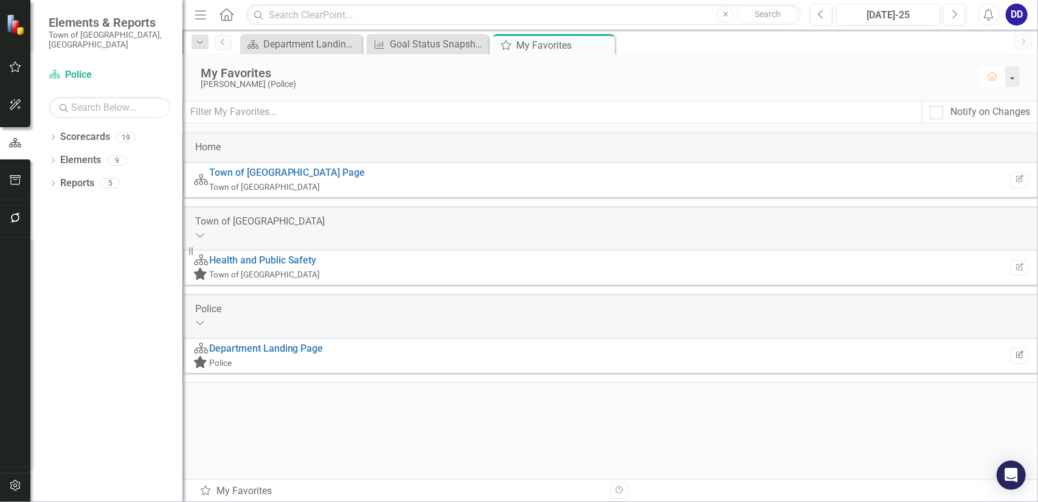
click at [1015, 356] on icon "Edit Report" at bounding box center [1019, 354] width 9 height 7
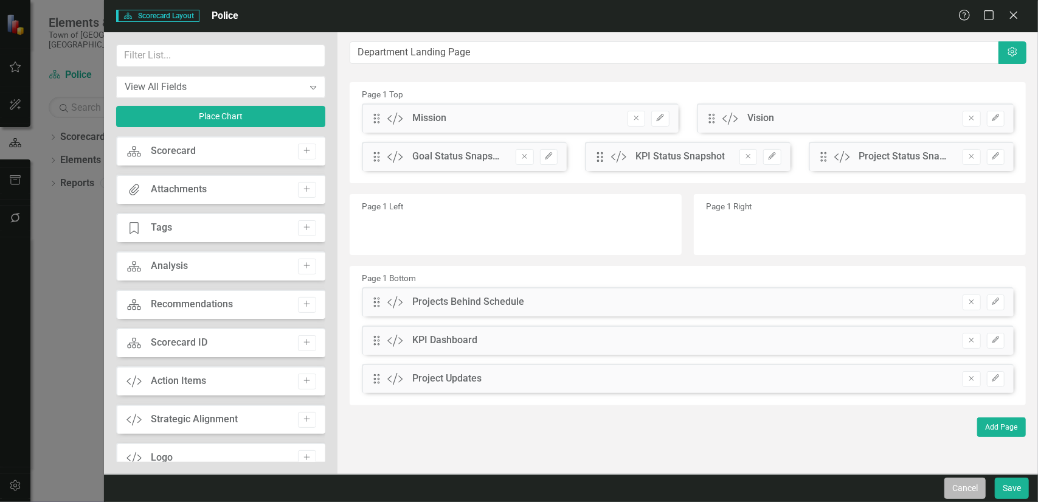
click at [965, 486] on button "Cancel" at bounding box center [964, 487] width 41 height 21
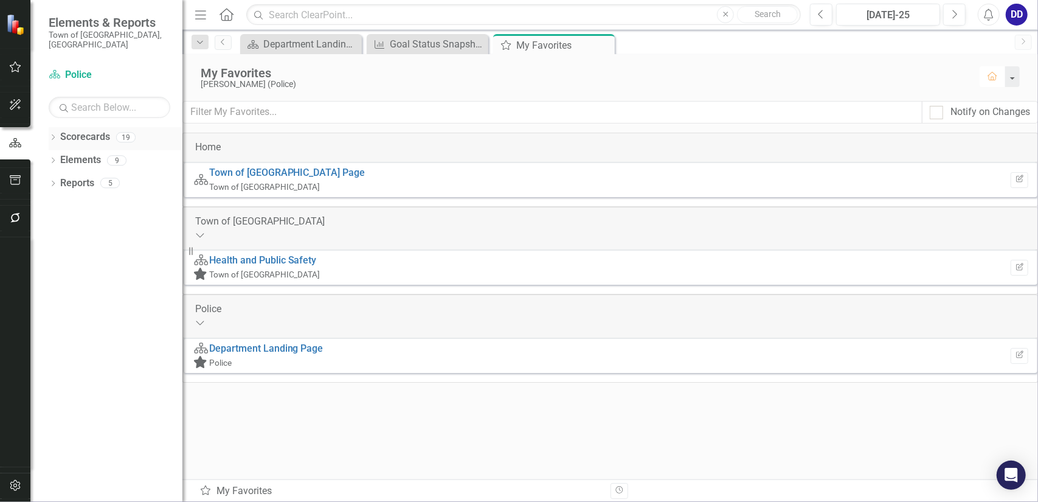
click at [52, 135] on icon "Dropdown" at bounding box center [53, 138] width 9 height 7
click at [74, 130] on link "Scorecards" at bounding box center [67, 137] width 50 height 14
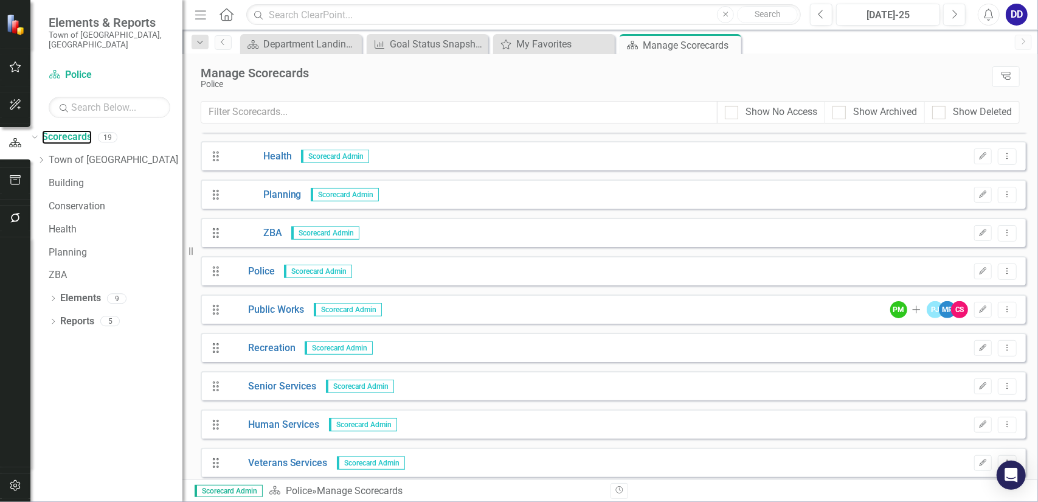
scroll to position [379, 0]
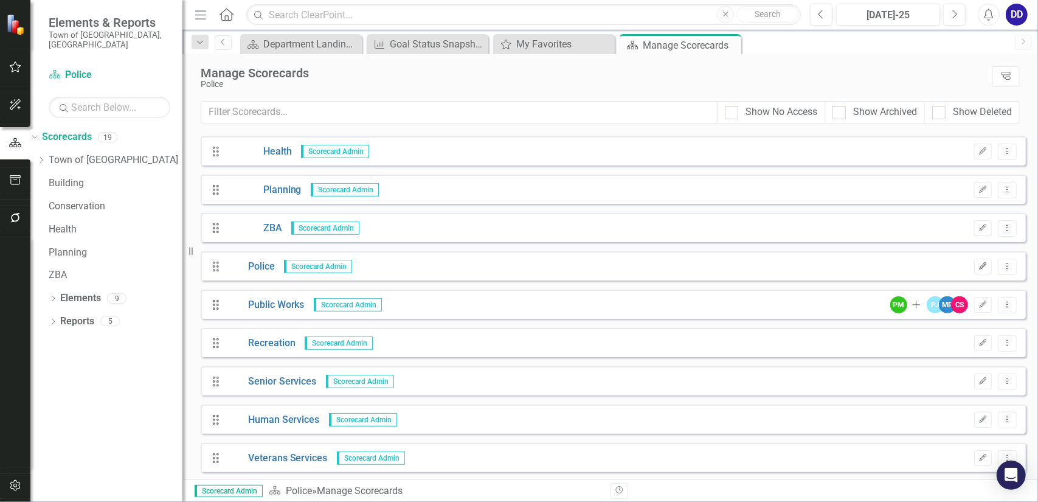
click at [978, 267] on icon "Edit" at bounding box center [982, 266] width 9 height 7
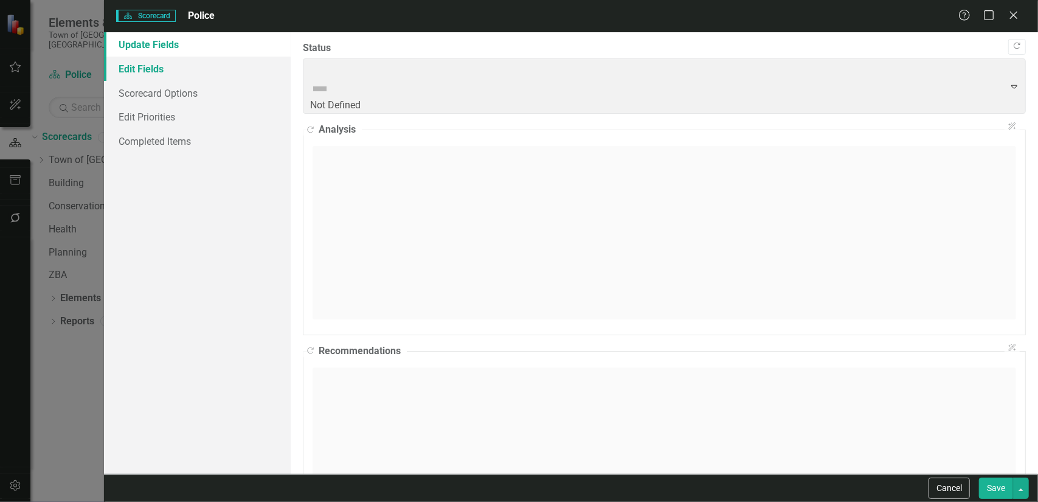
click at [150, 68] on link "Edit Fields" at bounding box center [197, 69] width 187 height 24
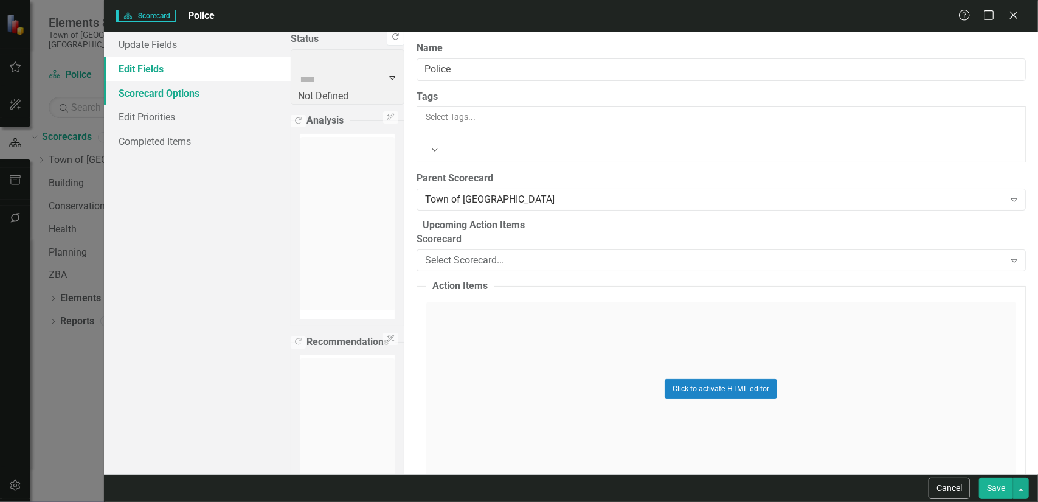
click at [149, 94] on link "Scorecard Options" at bounding box center [197, 93] width 187 height 24
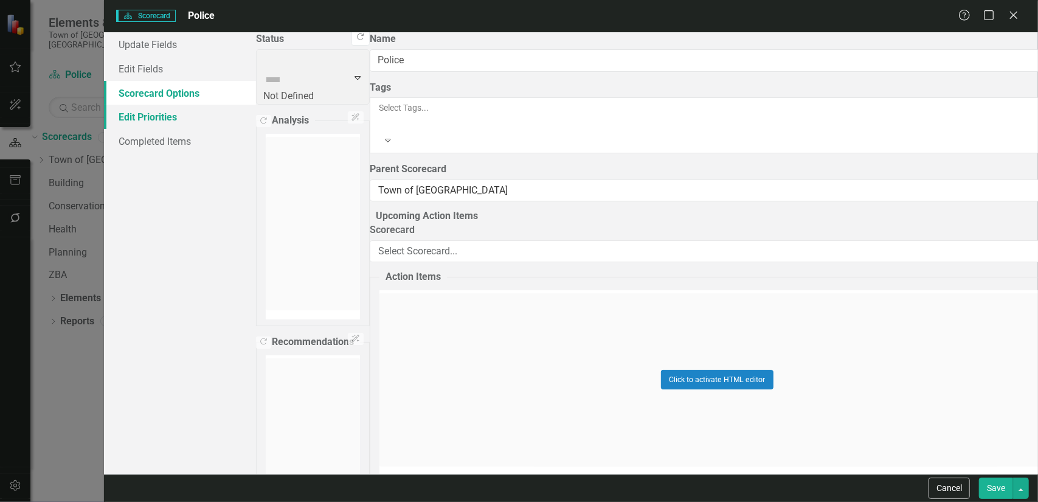
click at [146, 116] on link "Edit Priorities" at bounding box center [180, 117] width 152 height 24
click at [150, 139] on link "Completed Items" at bounding box center [180, 141] width 152 height 24
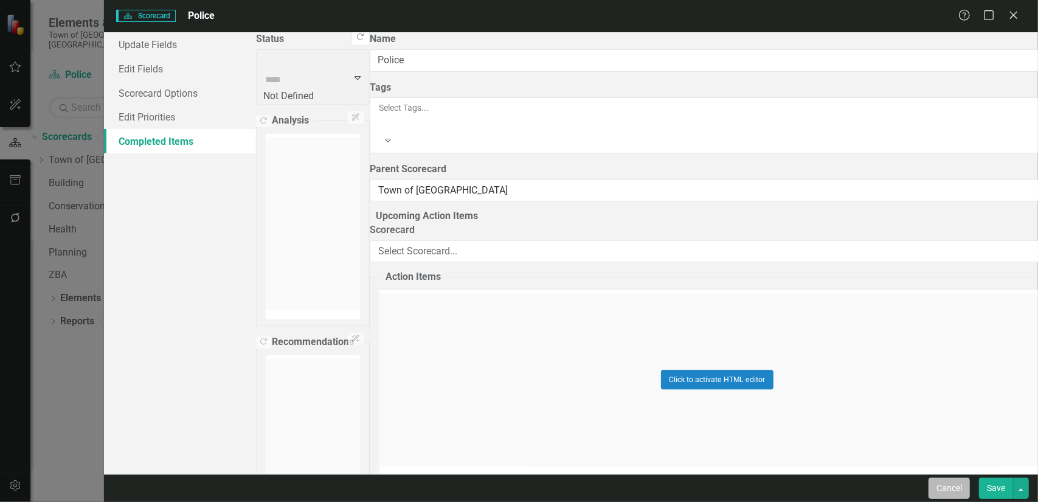
click at [950, 488] on button "Cancel" at bounding box center [948, 487] width 41 height 21
